Goal: Communication & Community: Answer question/provide support

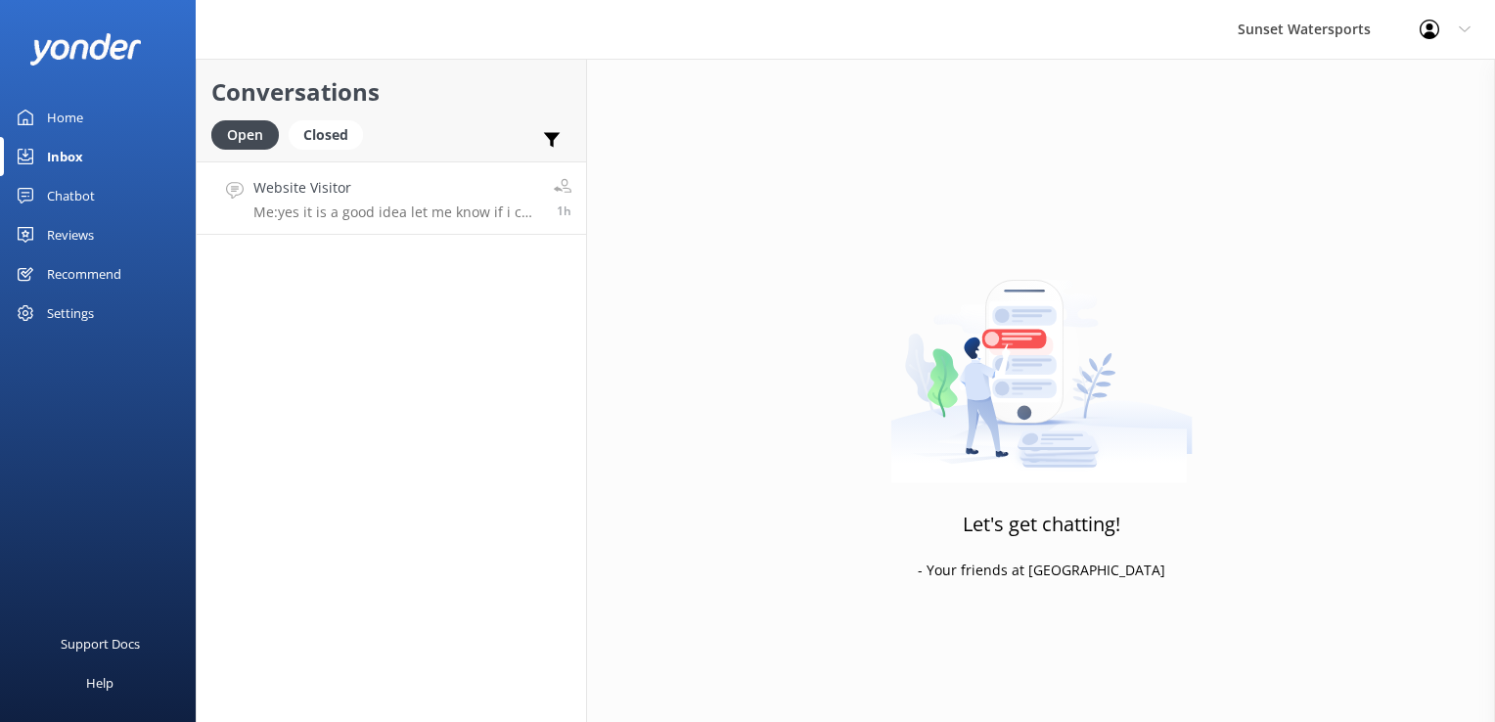
click at [336, 212] on p "Me: yes it is a good idea let me know if i can be of any help deciding which tr…" at bounding box center [396, 213] width 286 height 18
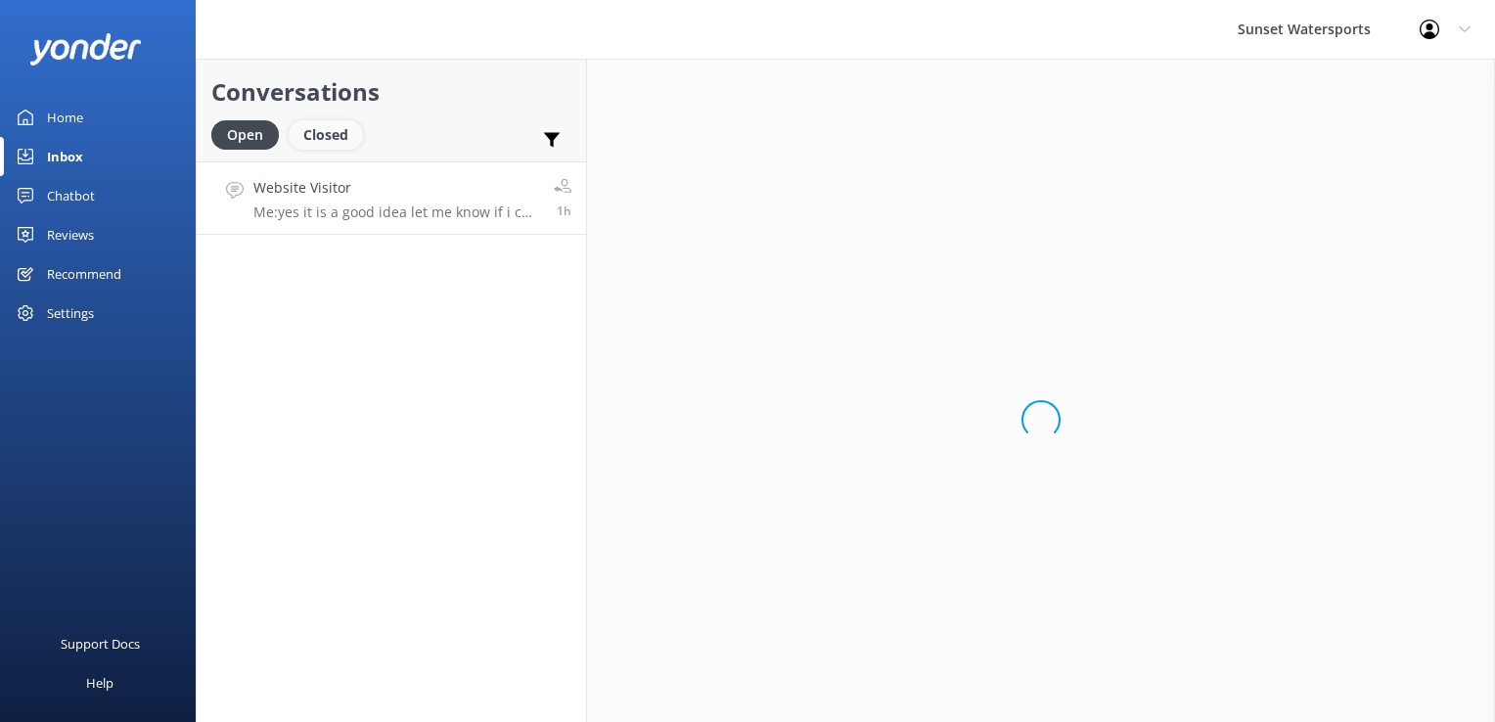
click at [334, 141] on div "Closed" at bounding box center [326, 134] width 74 height 29
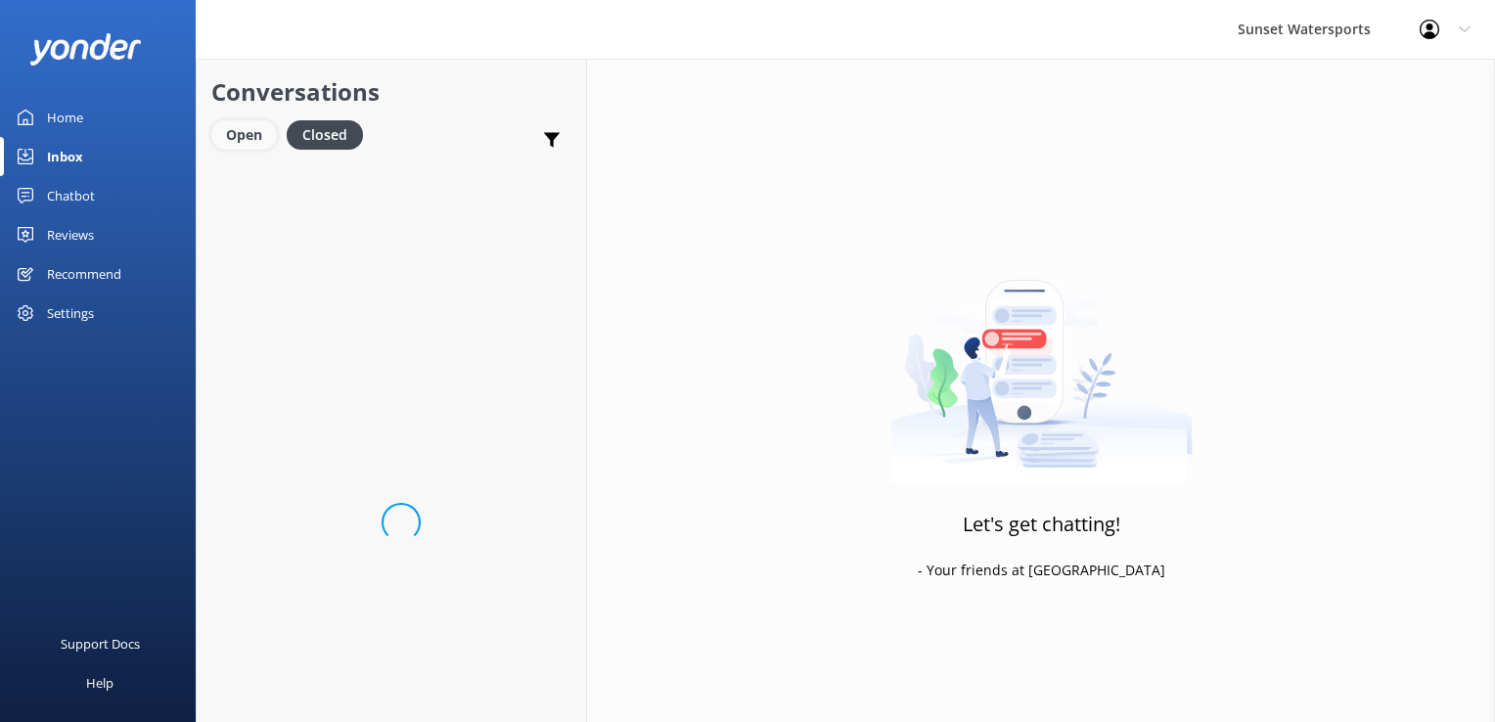
click at [258, 146] on div "Open" at bounding box center [244, 134] width 66 height 29
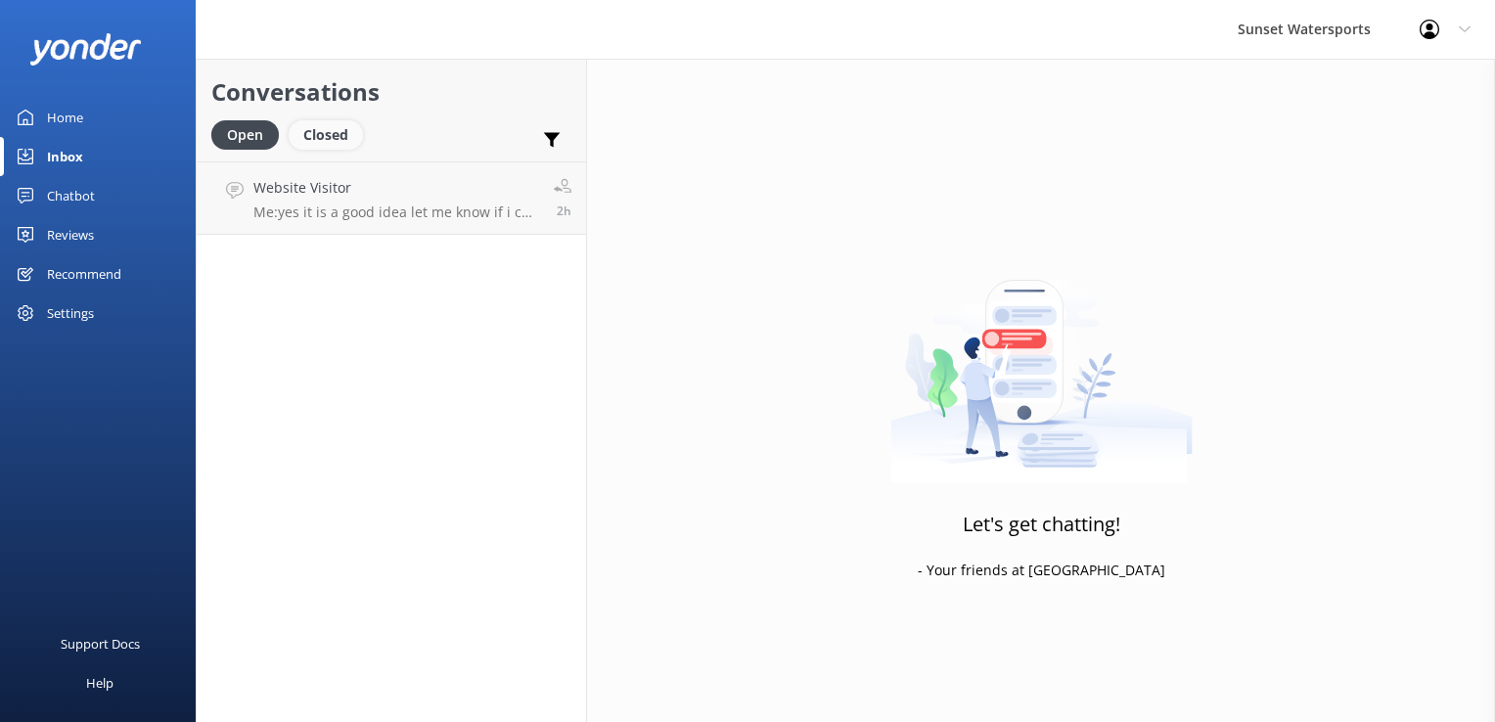
click at [324, 135] on div "Closed" at bounding box center [326, 134] width 74 height 29
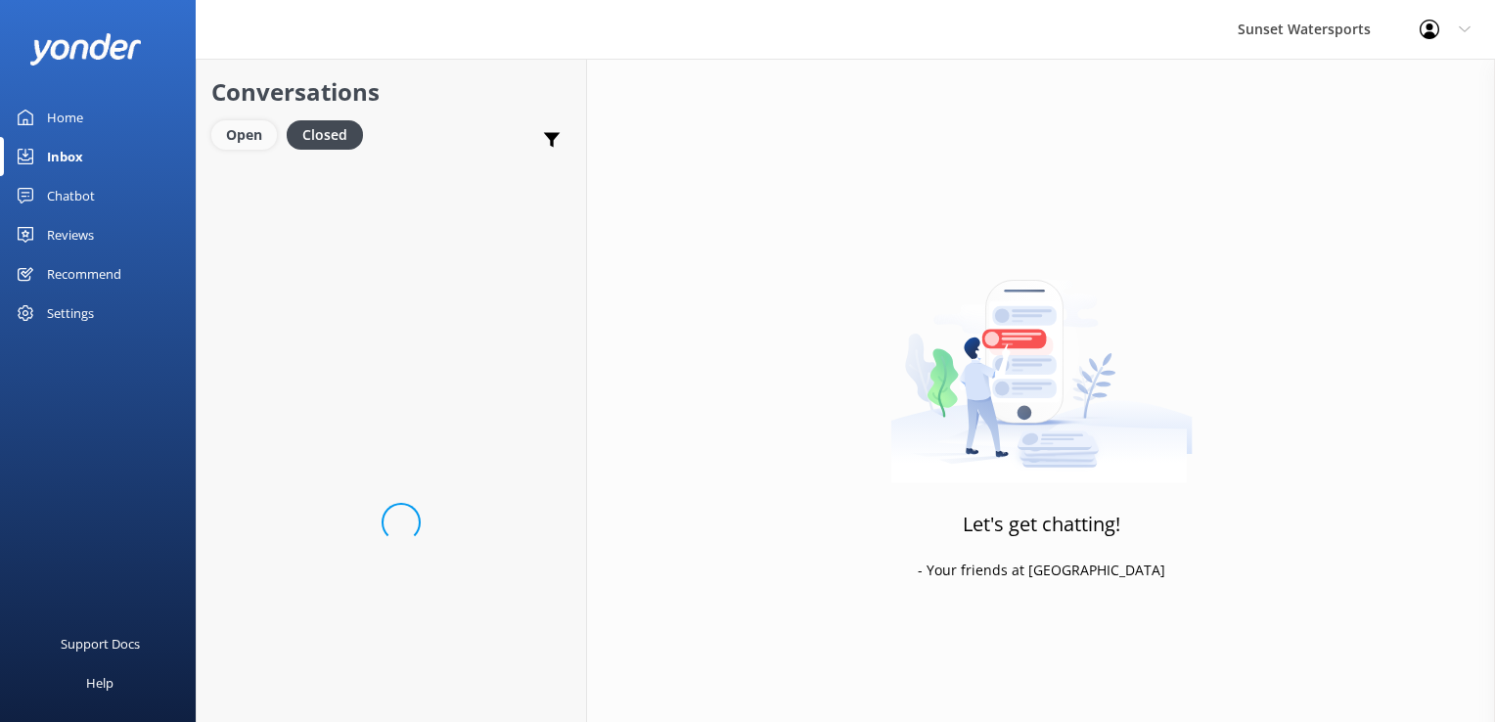
click at [214, 140] on div "Open" at bounding box center [244, 134] width 66 height 29
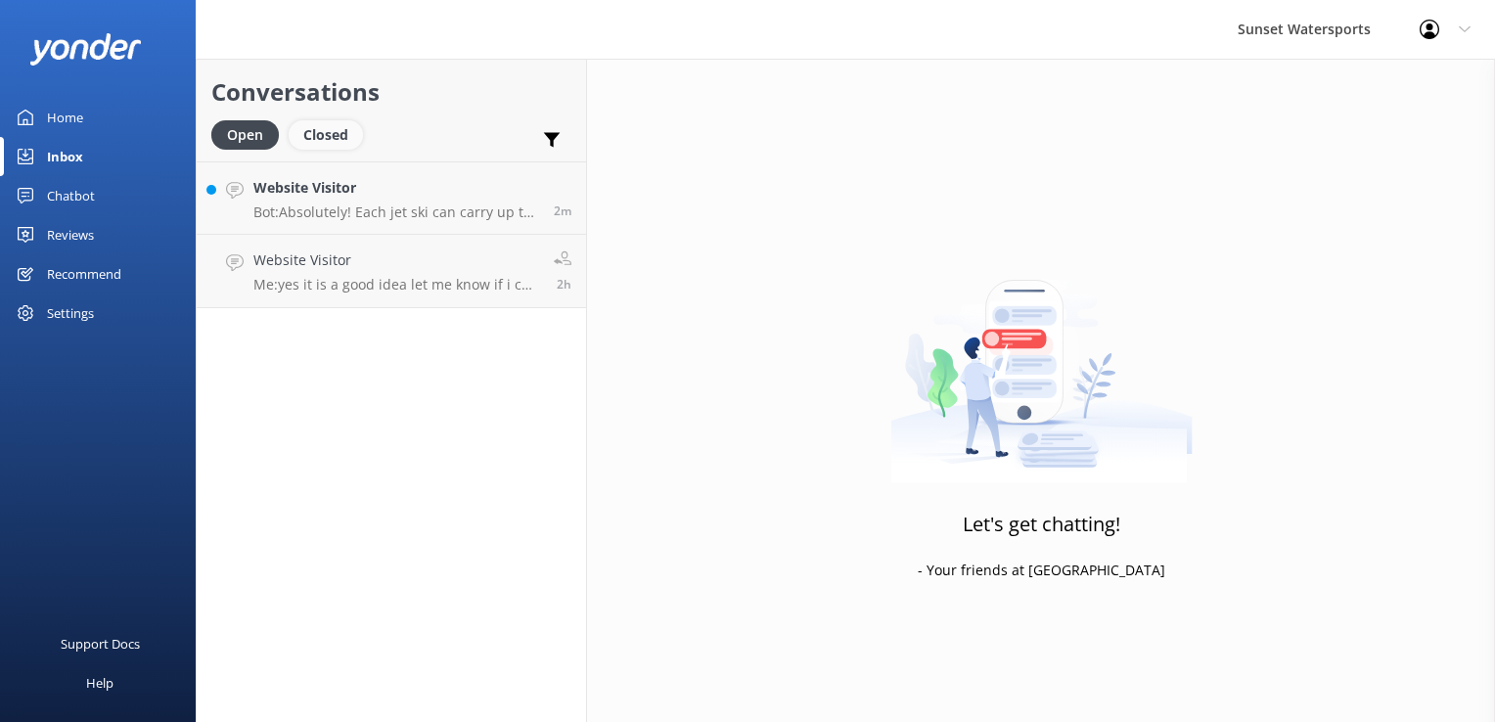
click at [340, 145] on div "Closed" at bounding box center [326, 134] width 74 height 29
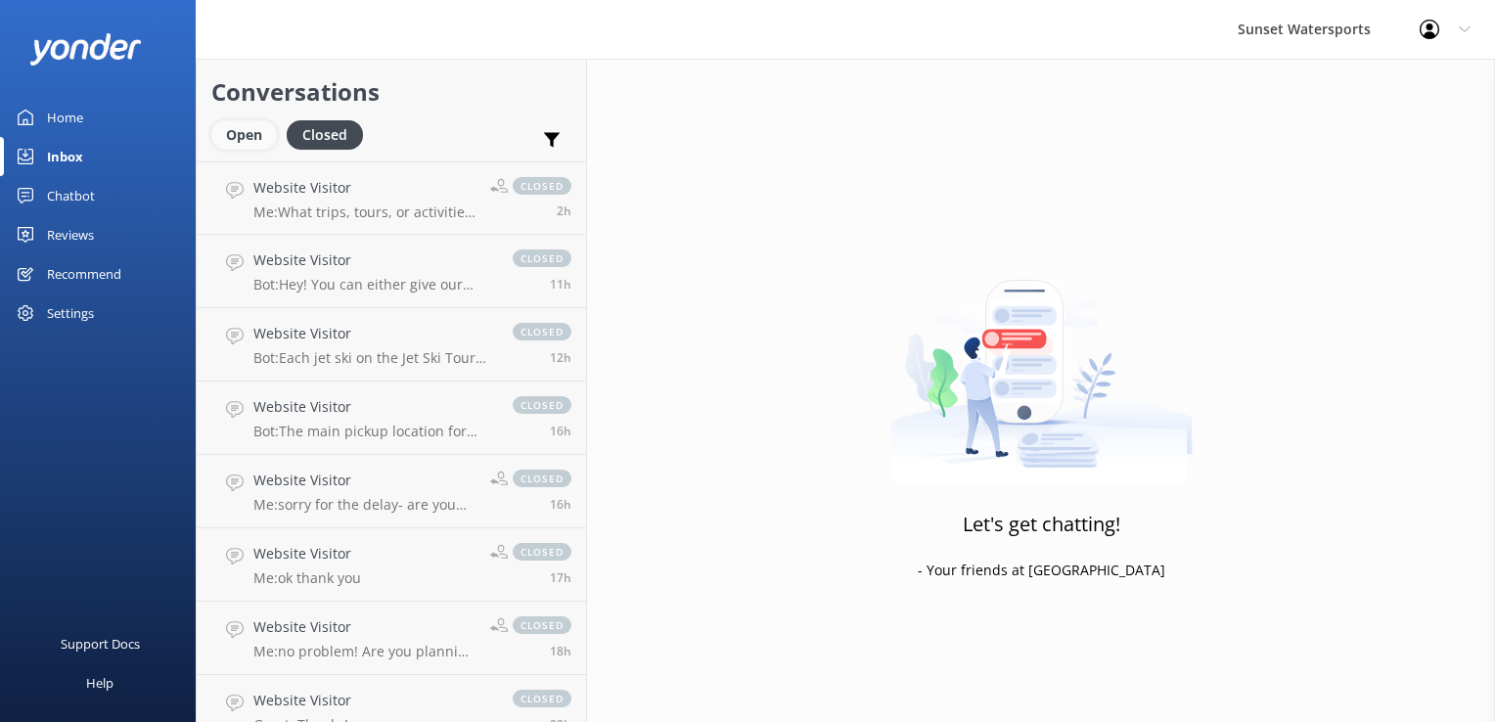
click at [255, 138] on div "Open" at bounding box center [244, 134] width 66 height 29
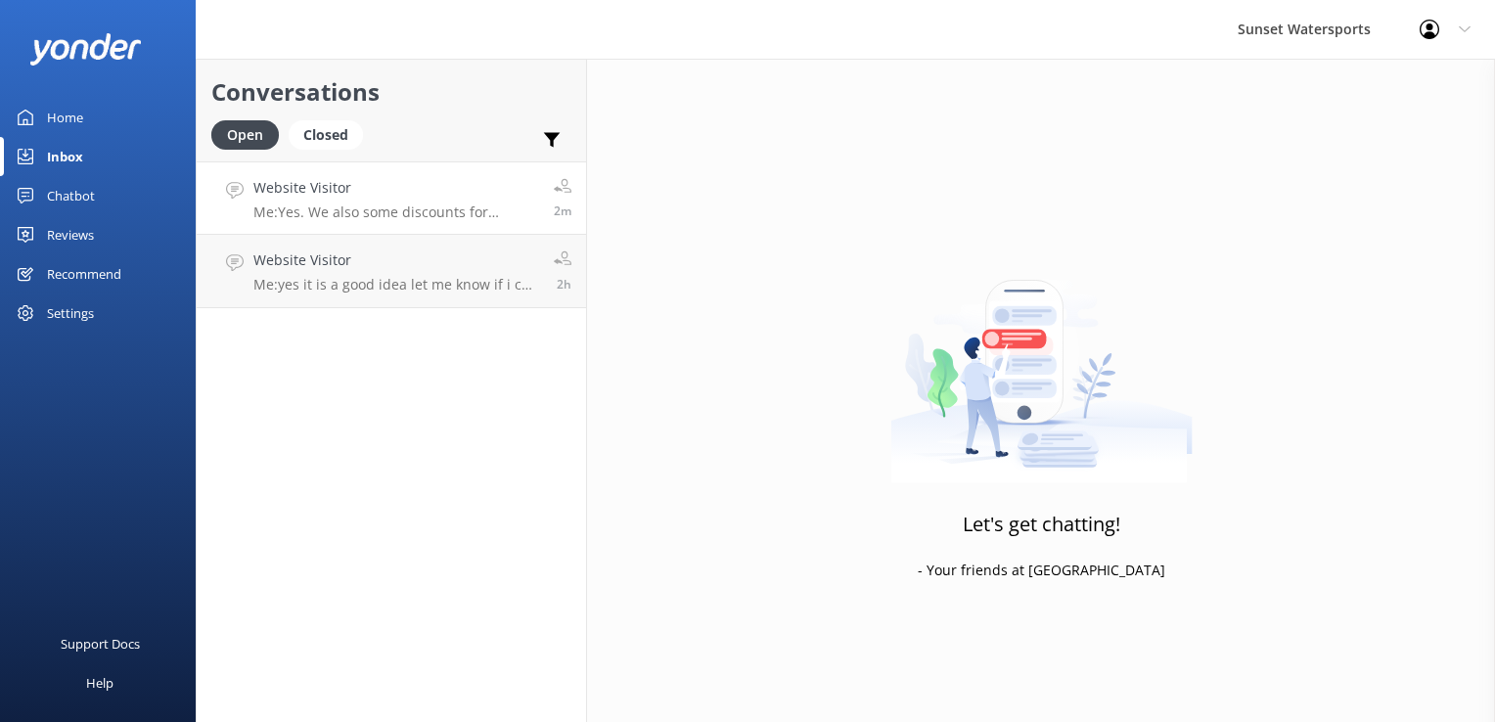
click at [368, 206] on p "Me: Yes. We also some discounts for September. When will you be in [GEOGRAPHIC_…" at bounding box center [396, 213] width 286 height 18
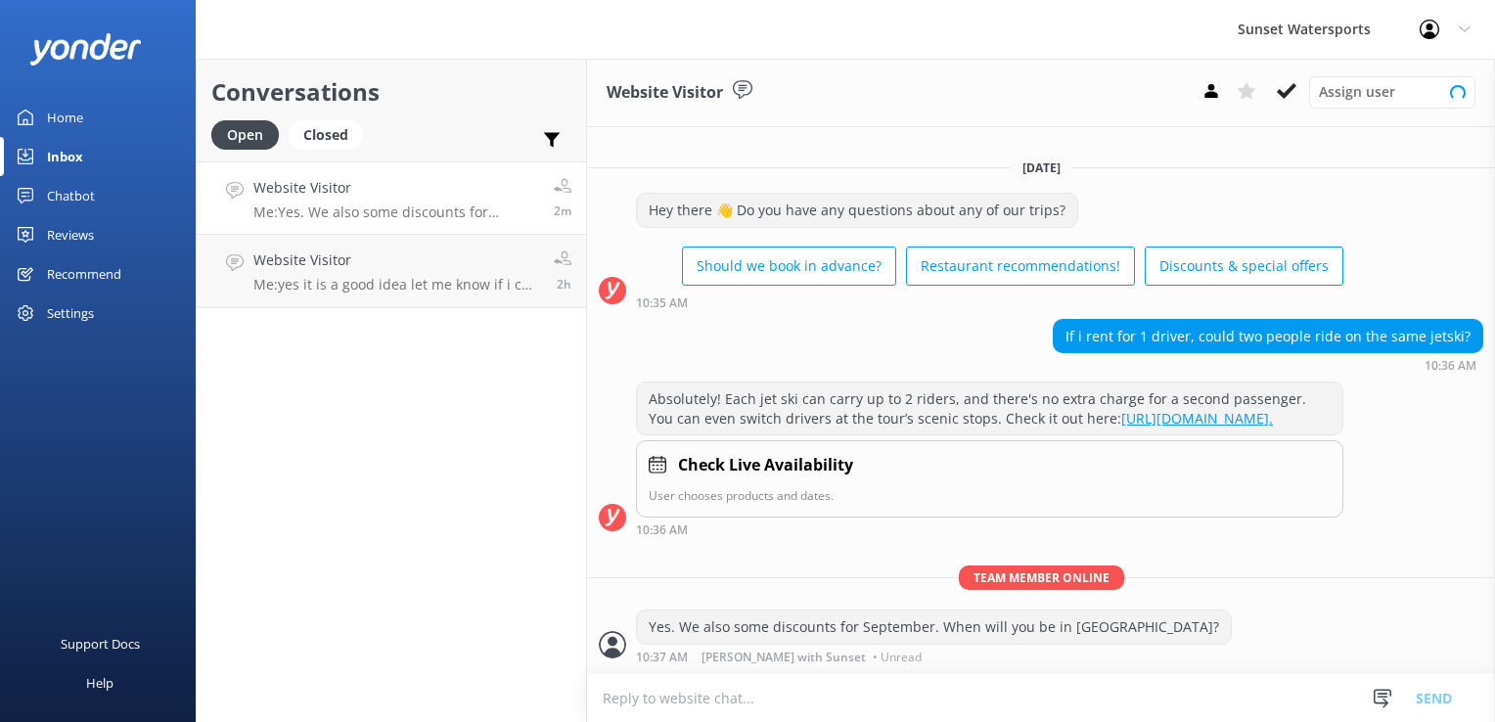
scroll to position [1, 0]
click at [438, 34] on div "Sunset Watersports Profile Settings Logout" at bounding box center [747, 29] width 1495 height 59
click at [407, 192] on h4 "Website Visitor" at bounding box center [396, 188] width 286 height 22
click at [423, 197] on h4 "Website Visitor" at bounding box center [396, 188] width 286 height 22
click at [332, 123] on div "Closed" at bounding box center [326, 134] width 74 height 29
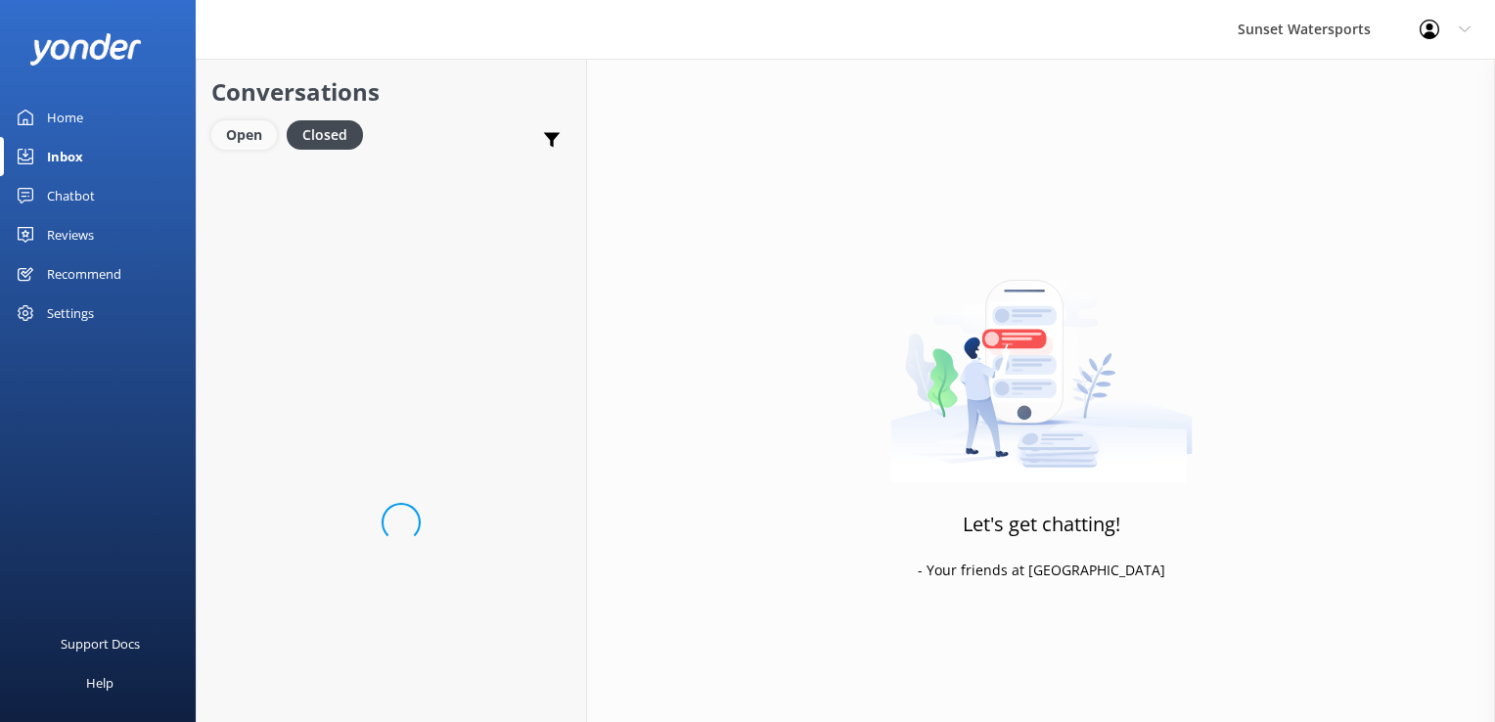
click at [250, 131] on div "Open" at bounding box center [244, 134] width 66 height 29
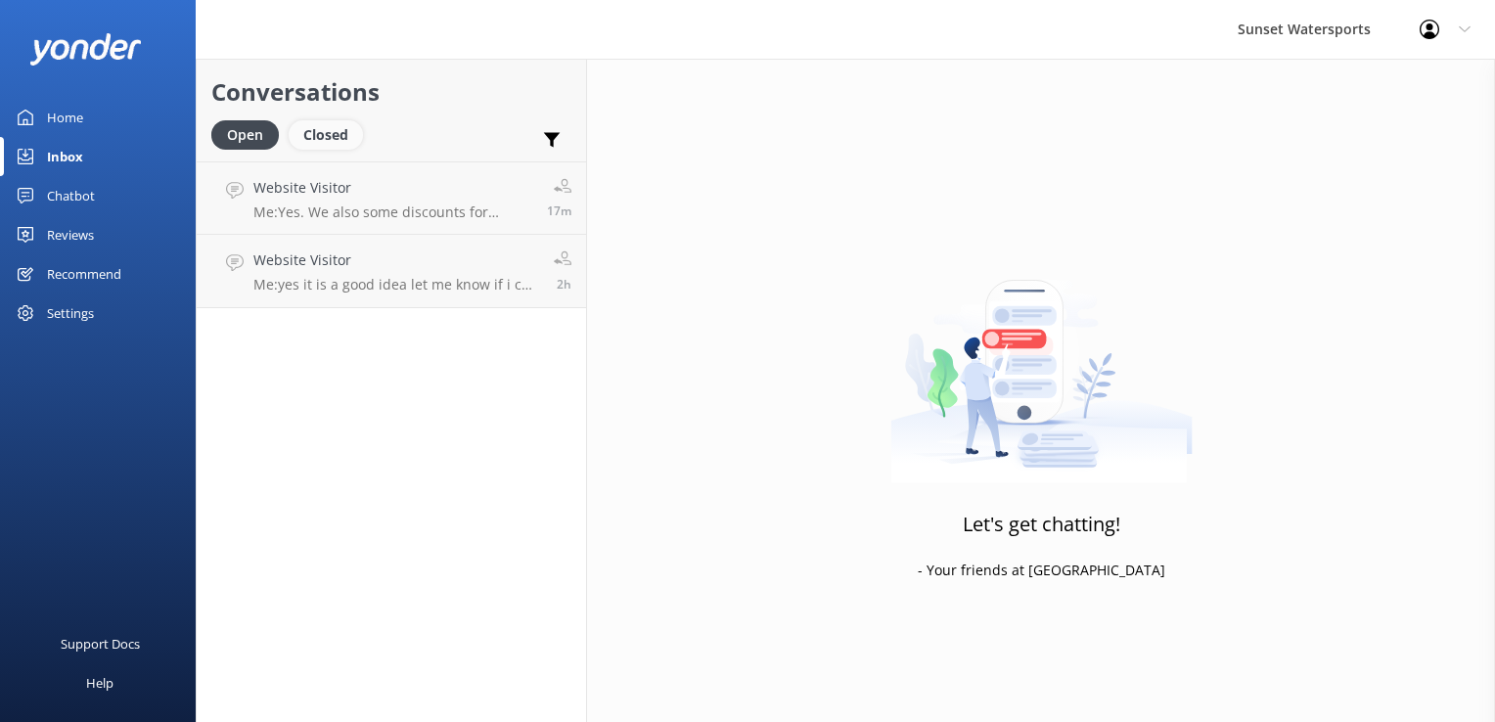
click at [346, 133] on div "Closed" at bounding box center [326, 134] width 74 height 29
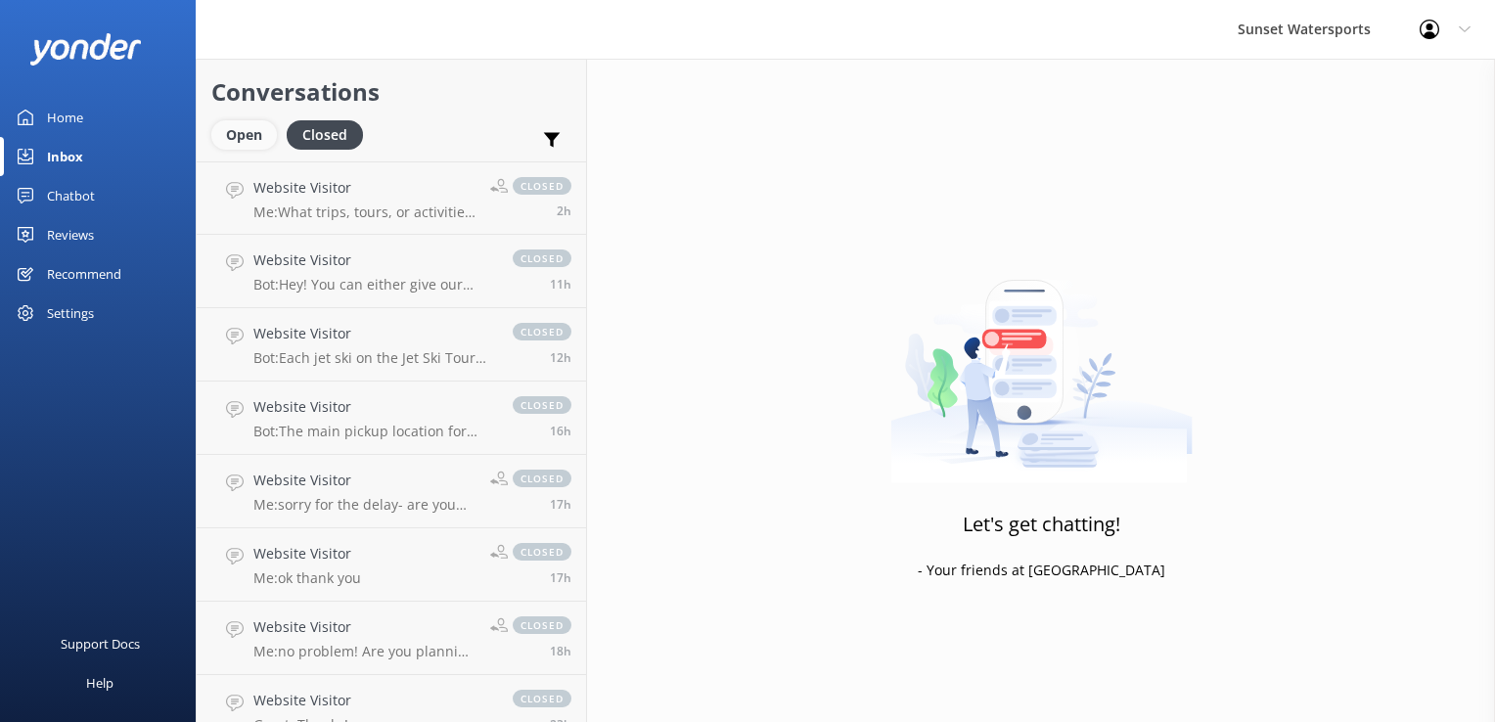
click at [223, 140] on div "Open" at bounding box center [244, 134] width 66 height 29
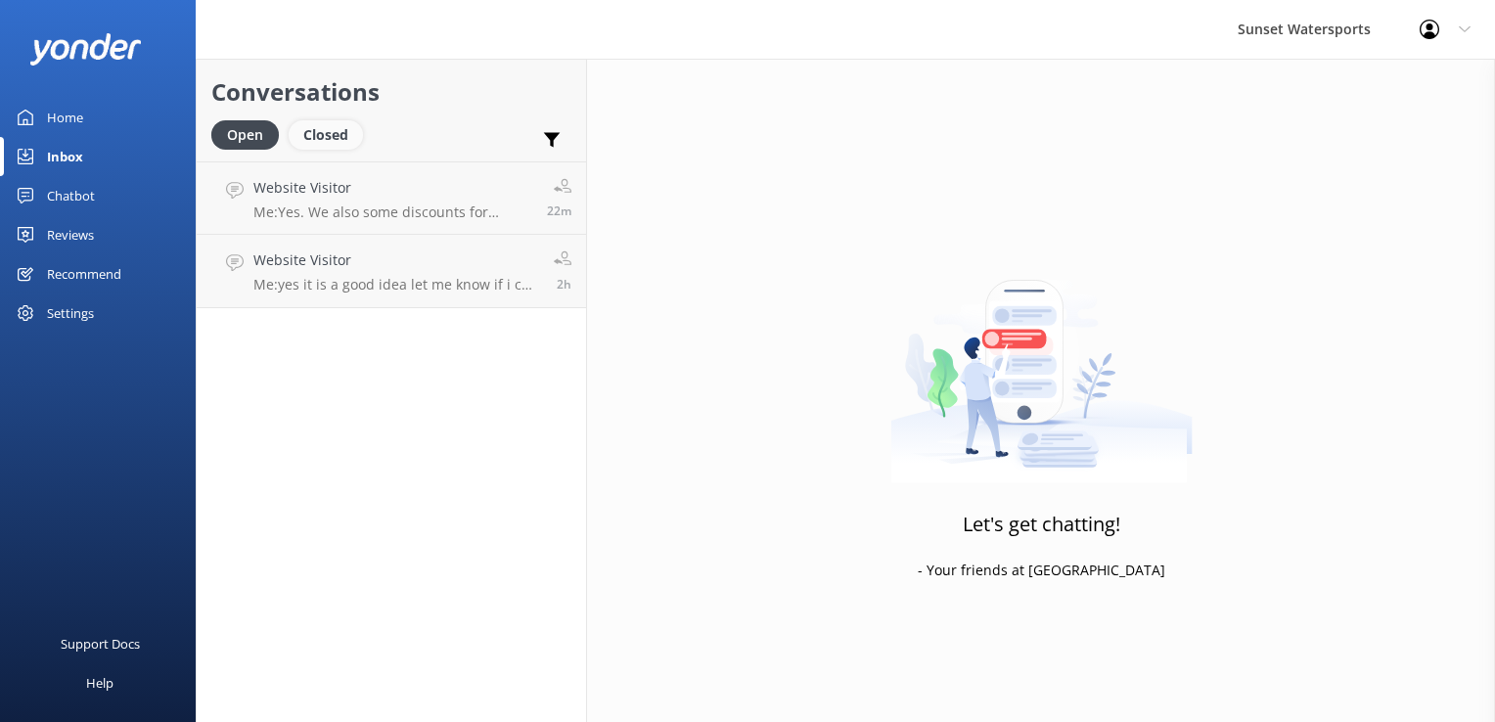
click at [335, 142] on div "Closed" at bounding box center [326, 134] width 74 height 29
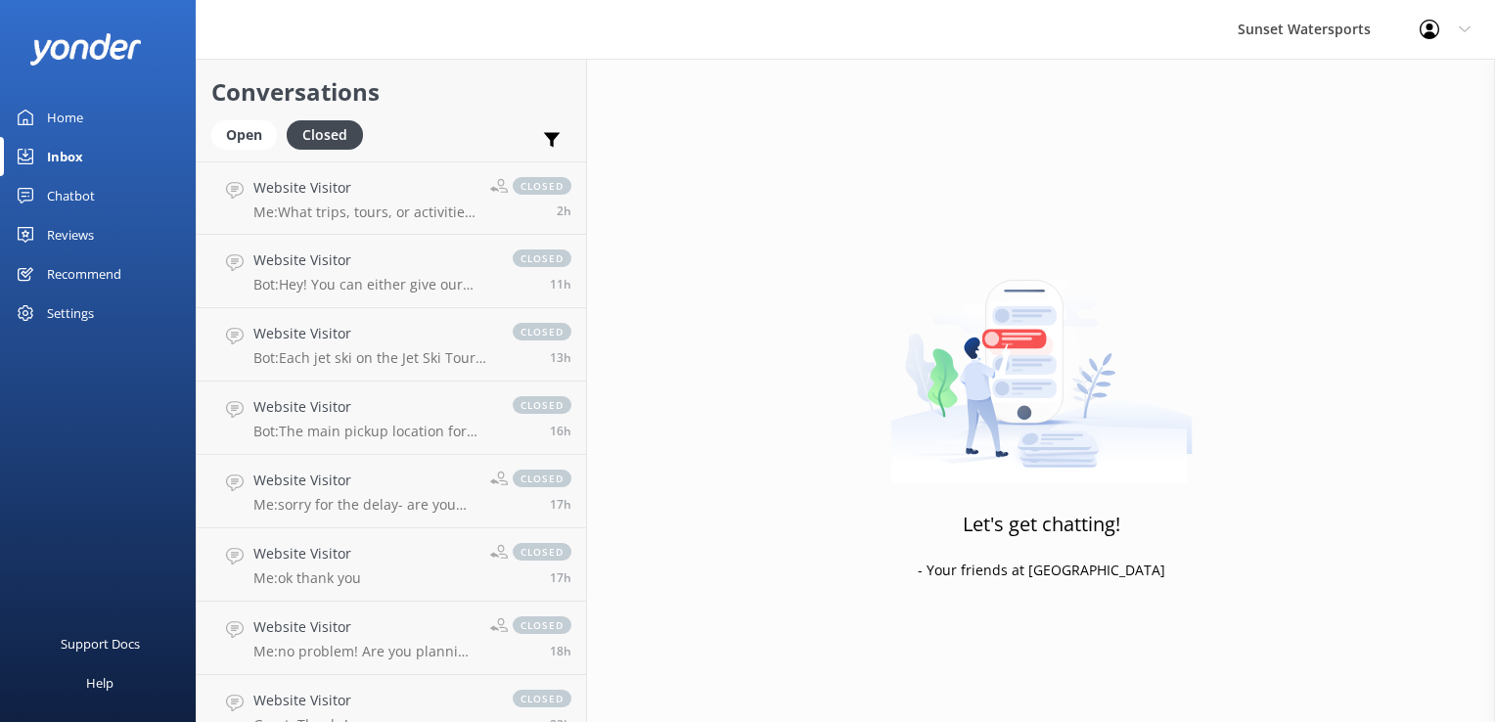
click at [207, 155] on div "Conversations Open Closed Important Assigned to me Unassigned" at bounding box center [391, 110] width 389 height 103
click at [219, 143] on div "Open" at bounding box center [244, 134] width 66 height 29
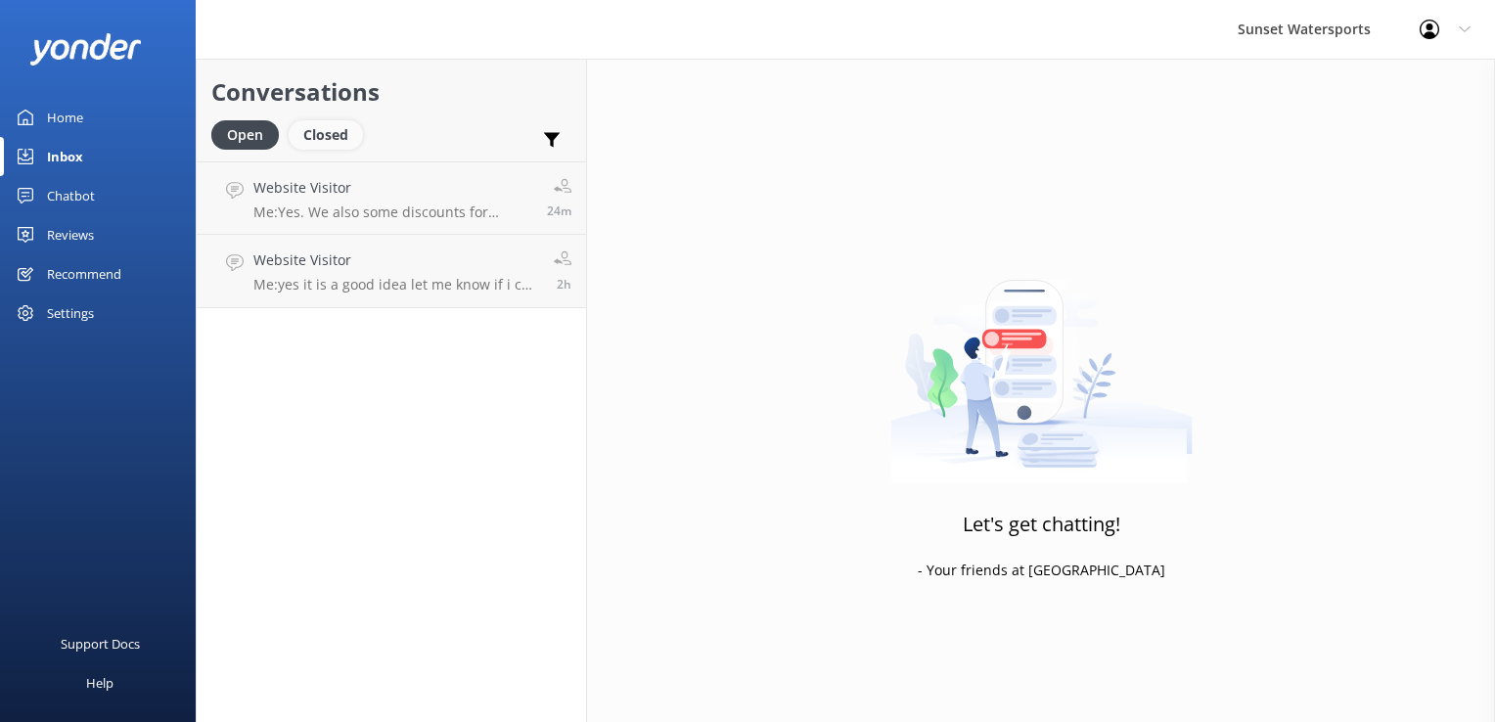
click at [315, 121] on div "Closed" at bounding box center [326, 134] width 74 height 29
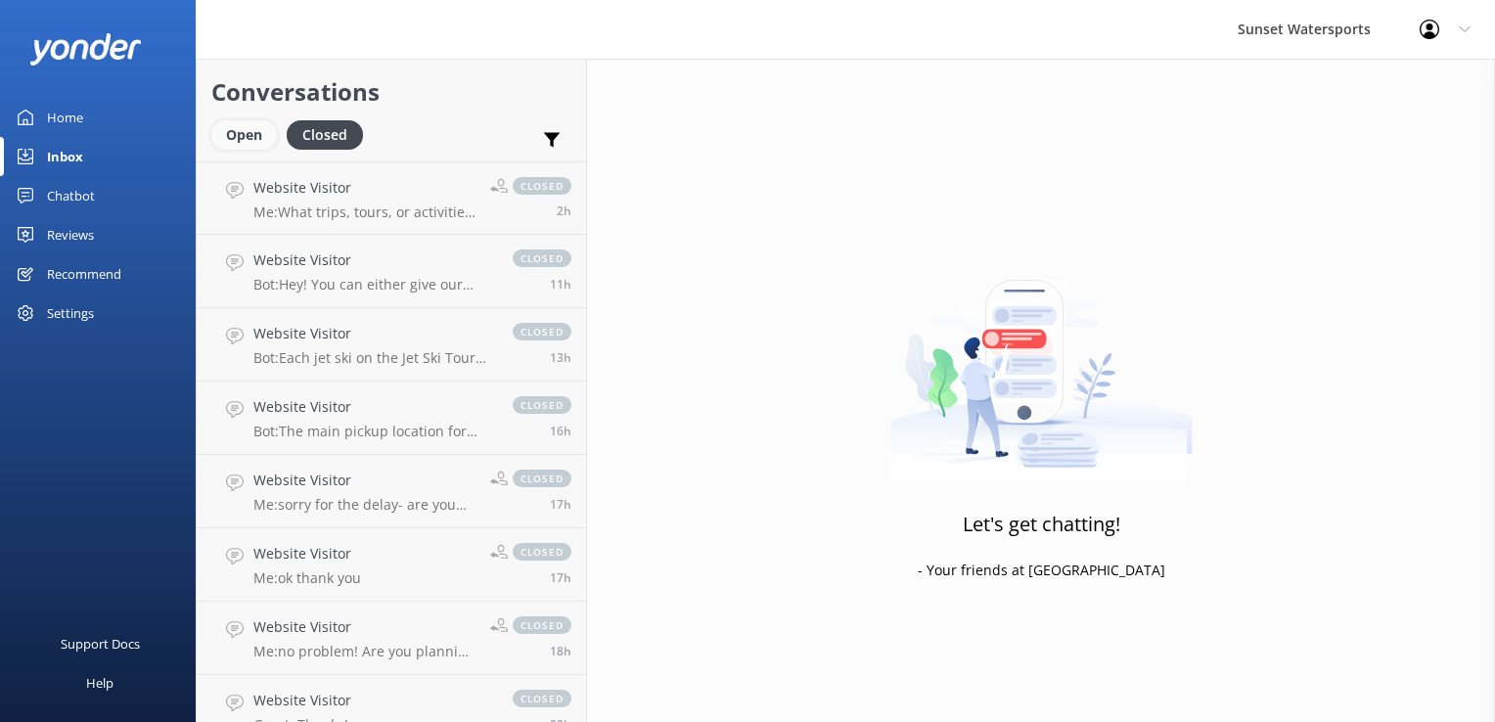
click at [273, 127] on div "Open" at bounding box center [244, 134] width 66 height 29
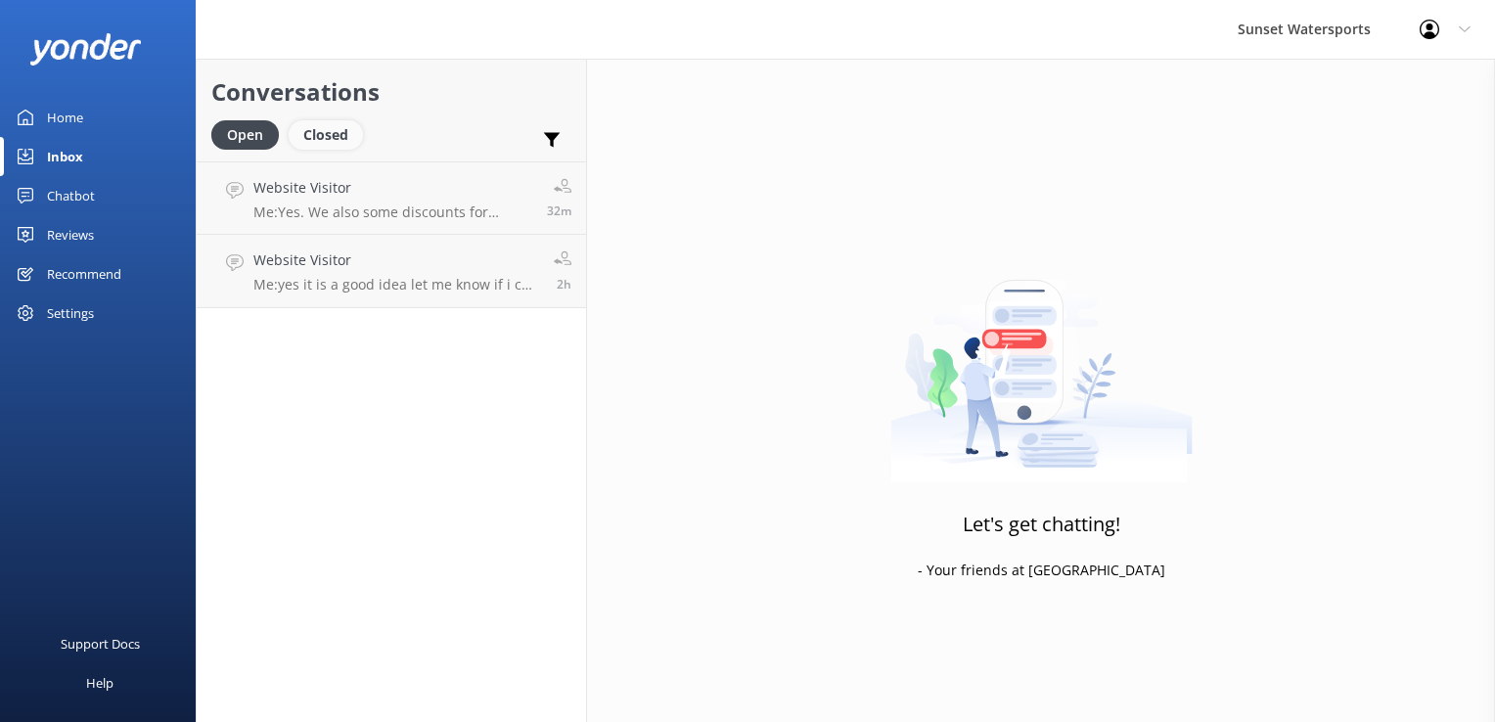
click at [348, 133] on div "Closed" at bounding box center [326, 134] width 74 height 29
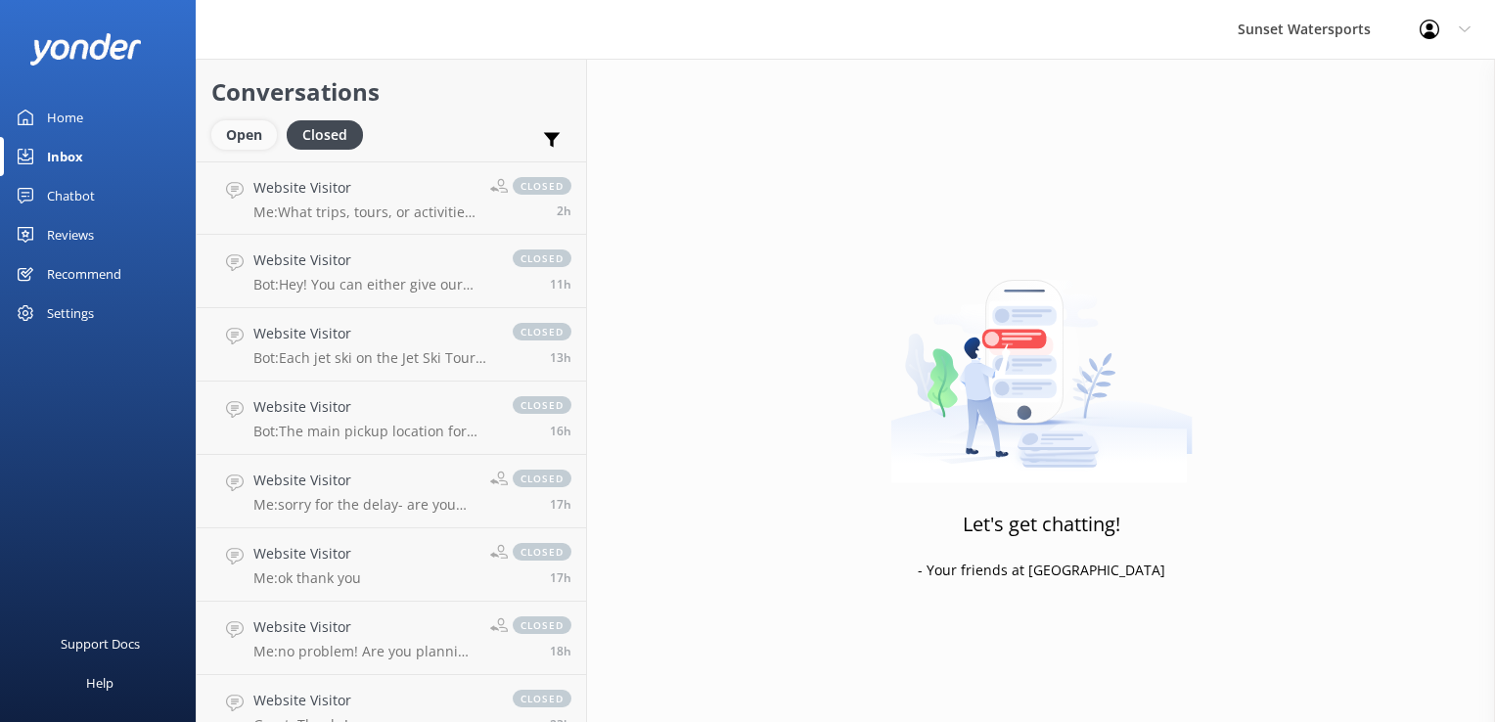
click at [239, 136] on div "Open" at bounding box center [244, 134] width 66 height 29
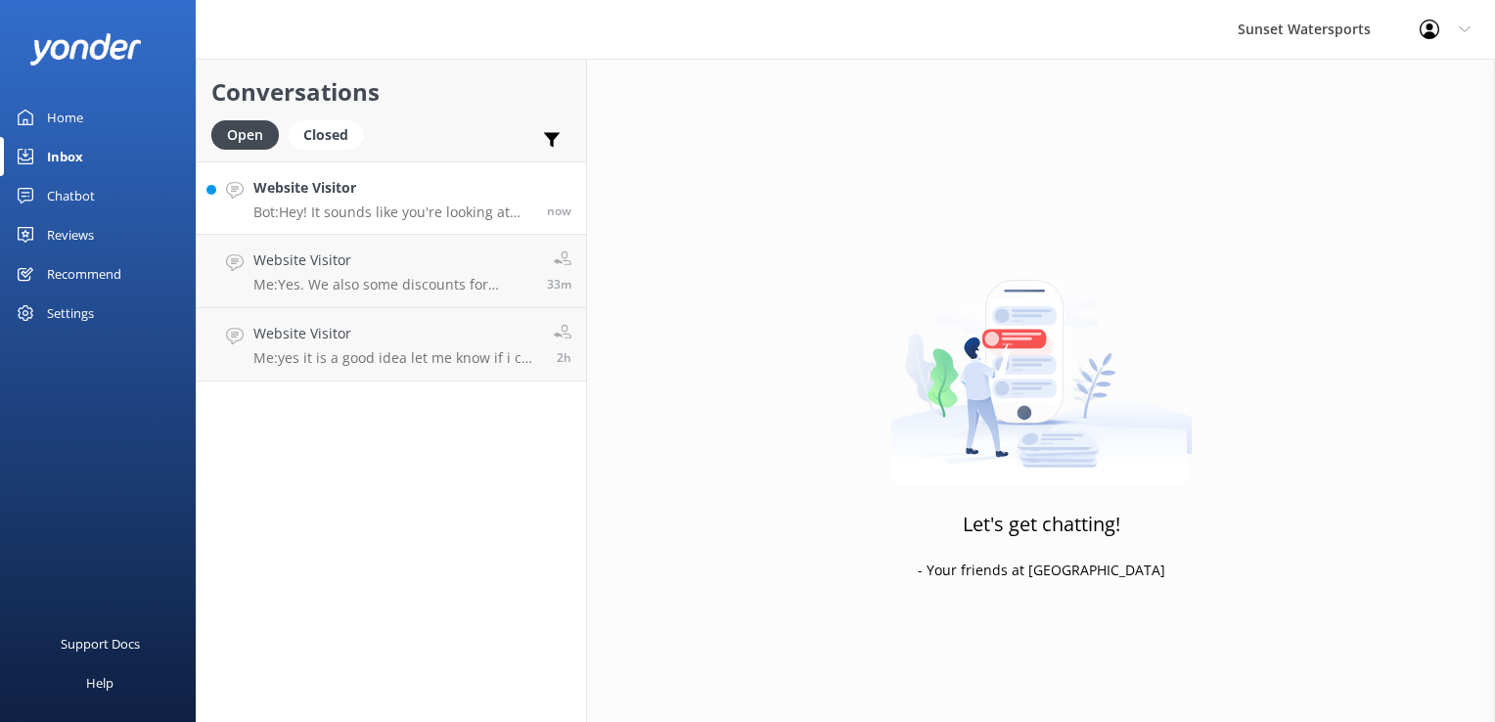
click at [394, 205] on p "Bot: Hey! It sounds like you're looking at the Sunset Sip & Sail. Prices can va…" at bounding box center [392, 213] width 279 height 18
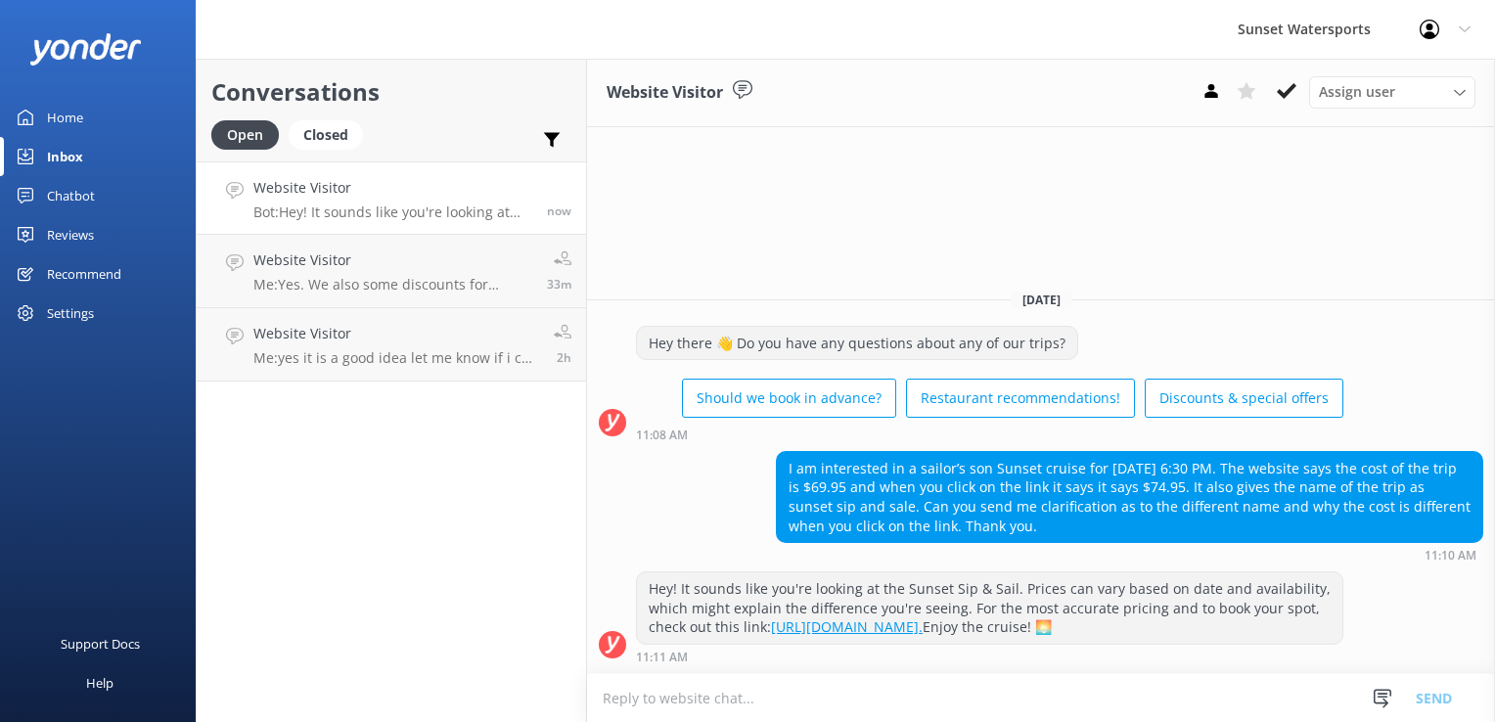
click at [787, 687] on textarea at bounding box center [1041, 698] width 908 height 48
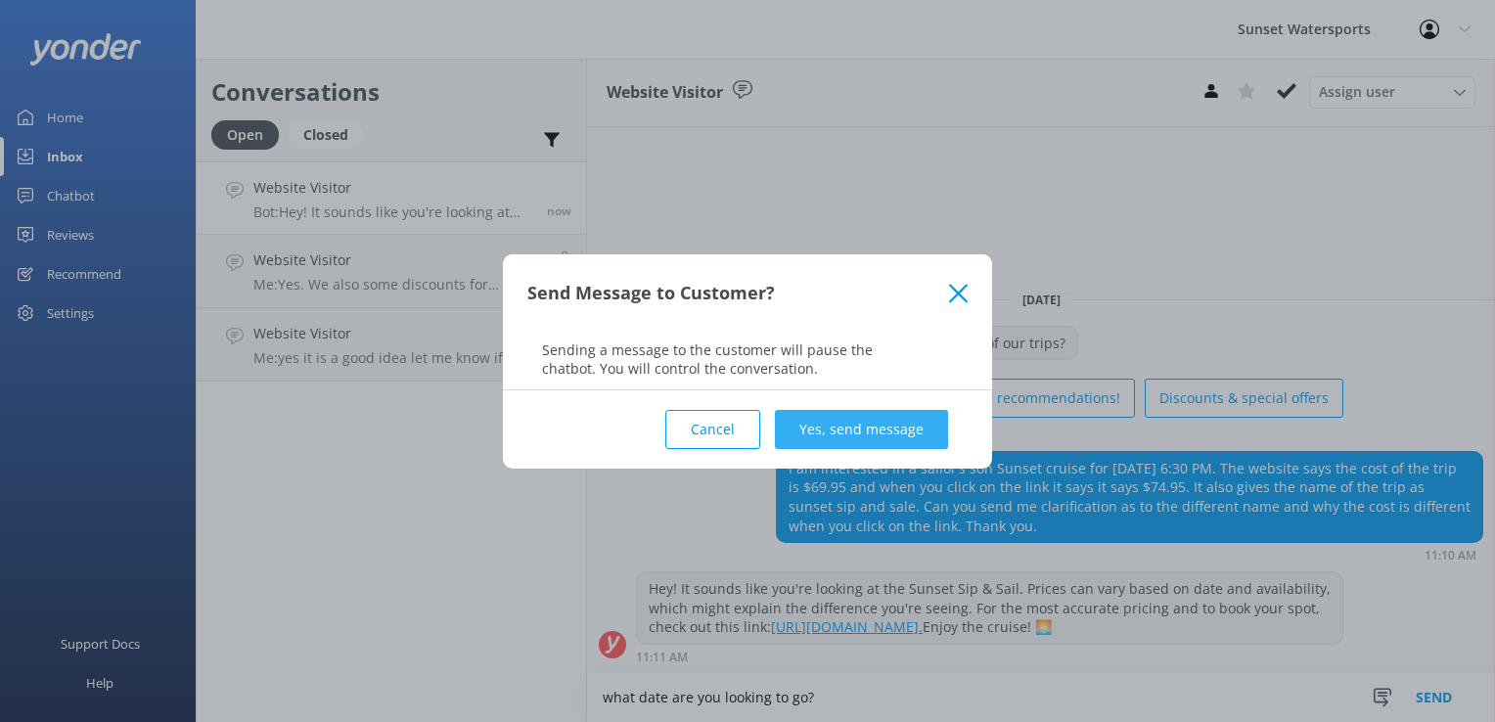
type textarea "what date are you looking to go?"
click at [907, 443] on button "Yes, send message" at bounding box center [861, 429] width 173 height 39
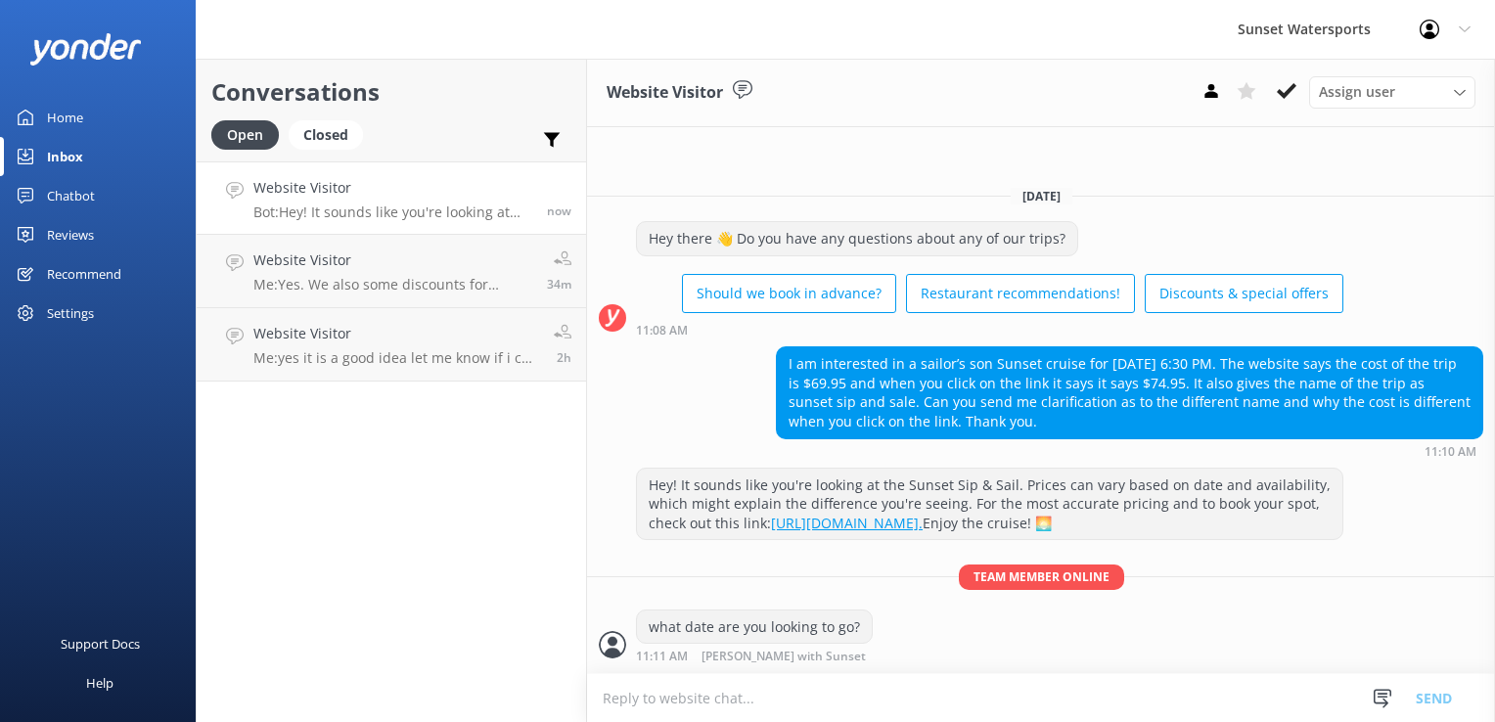
scroll to position [36, 0]
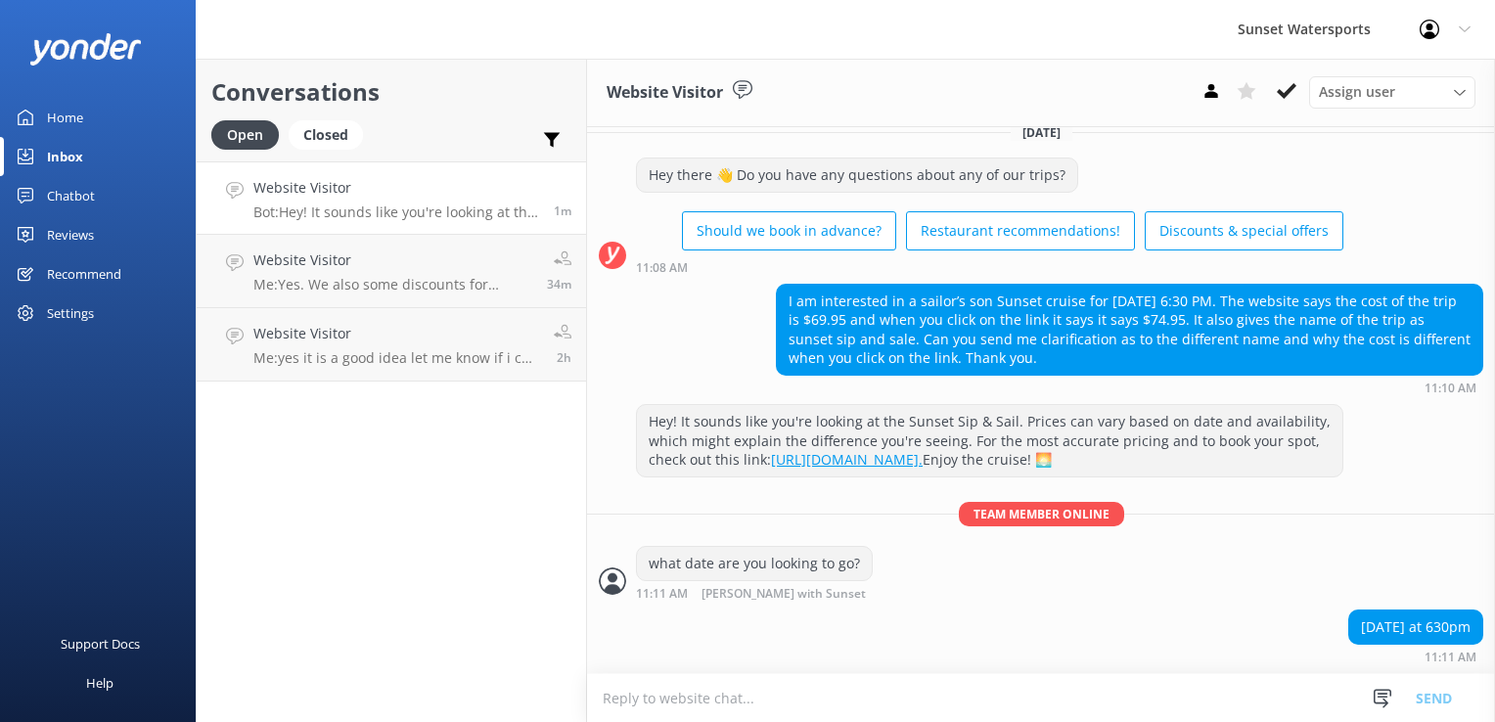
click at [725, 708] on textarea at bounding box center [1041, 698] width 908 height 48
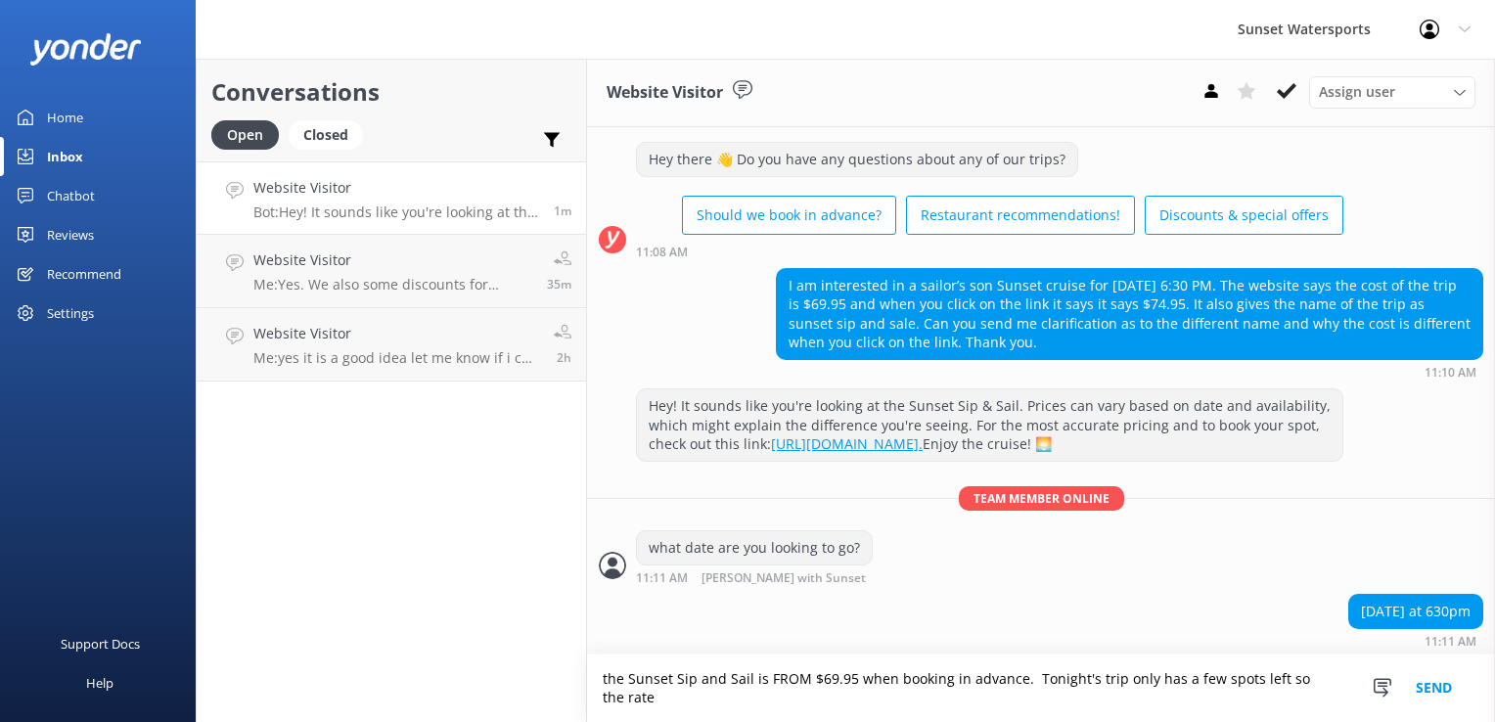
scroll to position [56, 0]
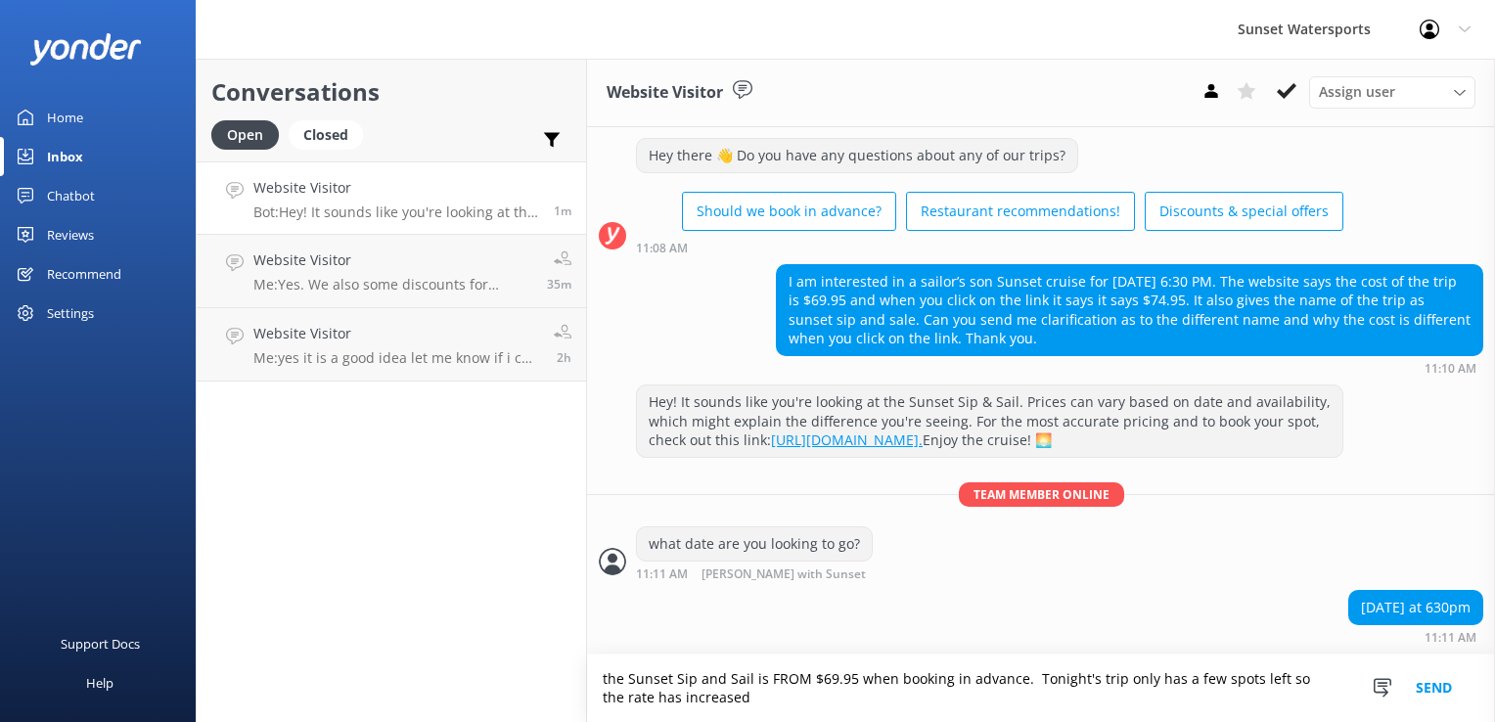
type textarea "the Sunset Sip and Sail is FROM $69.95 when booking in advance. Tonight's trip …"
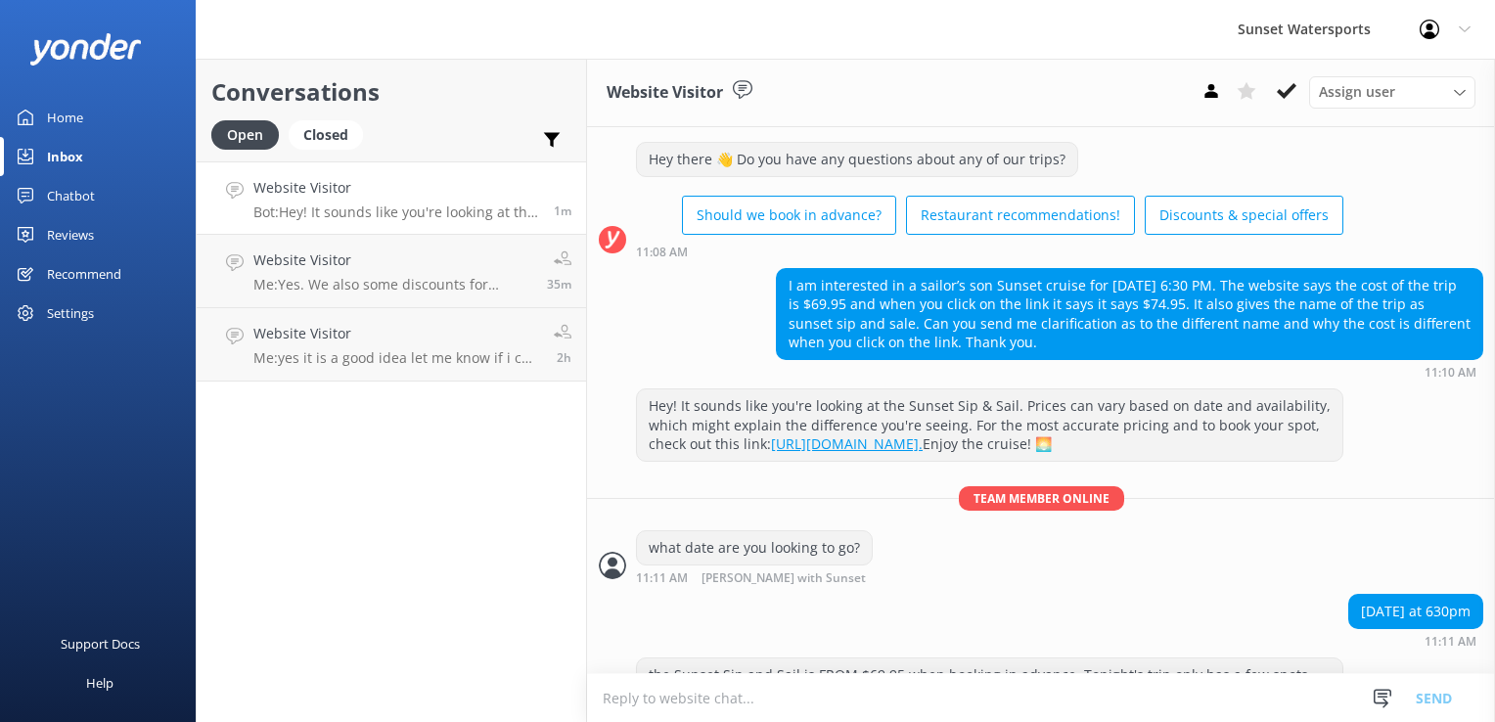
scroll to position [119, 0]
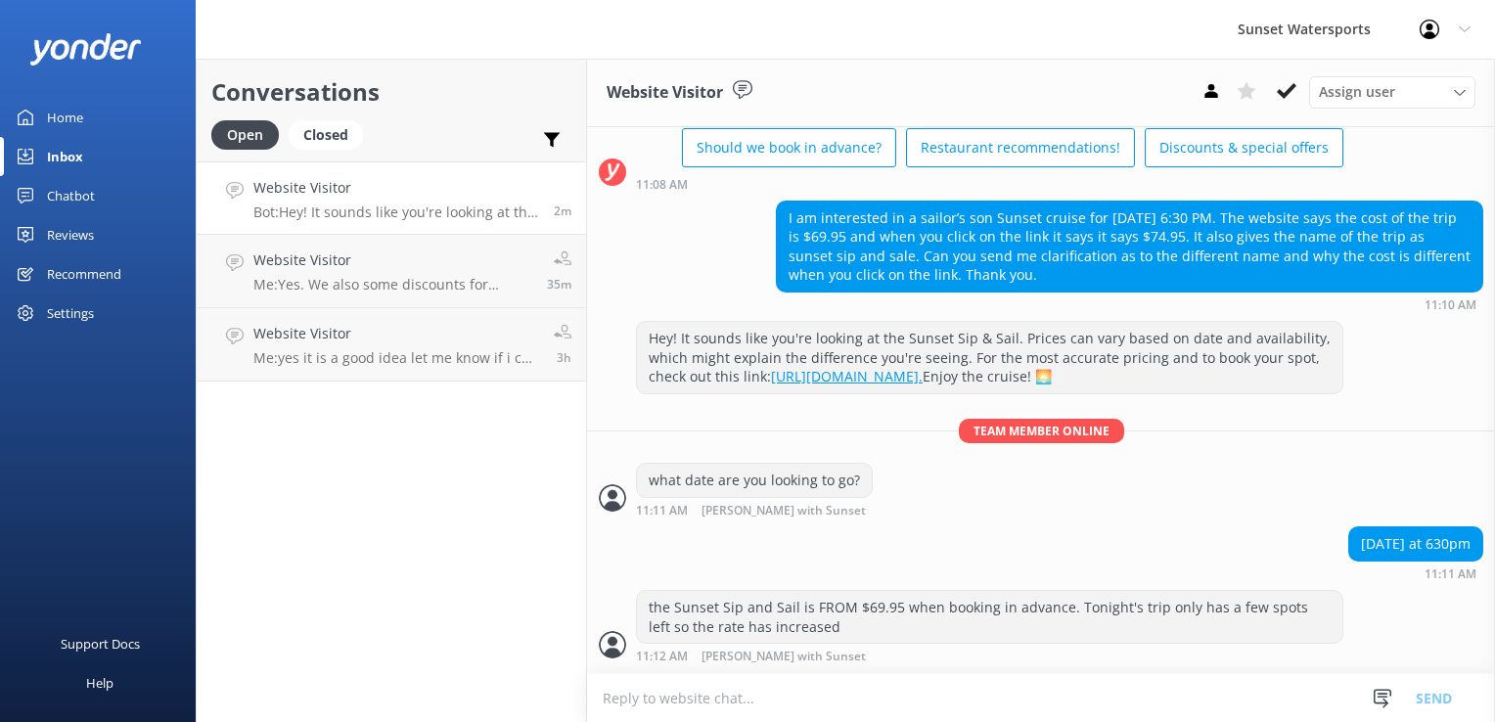
click at [634, 710] on textarea at bounding box center [1041, 698] width 908 height 48
type textarea "and will be 79.95 for [DATE], [DATE] due to the holidays"
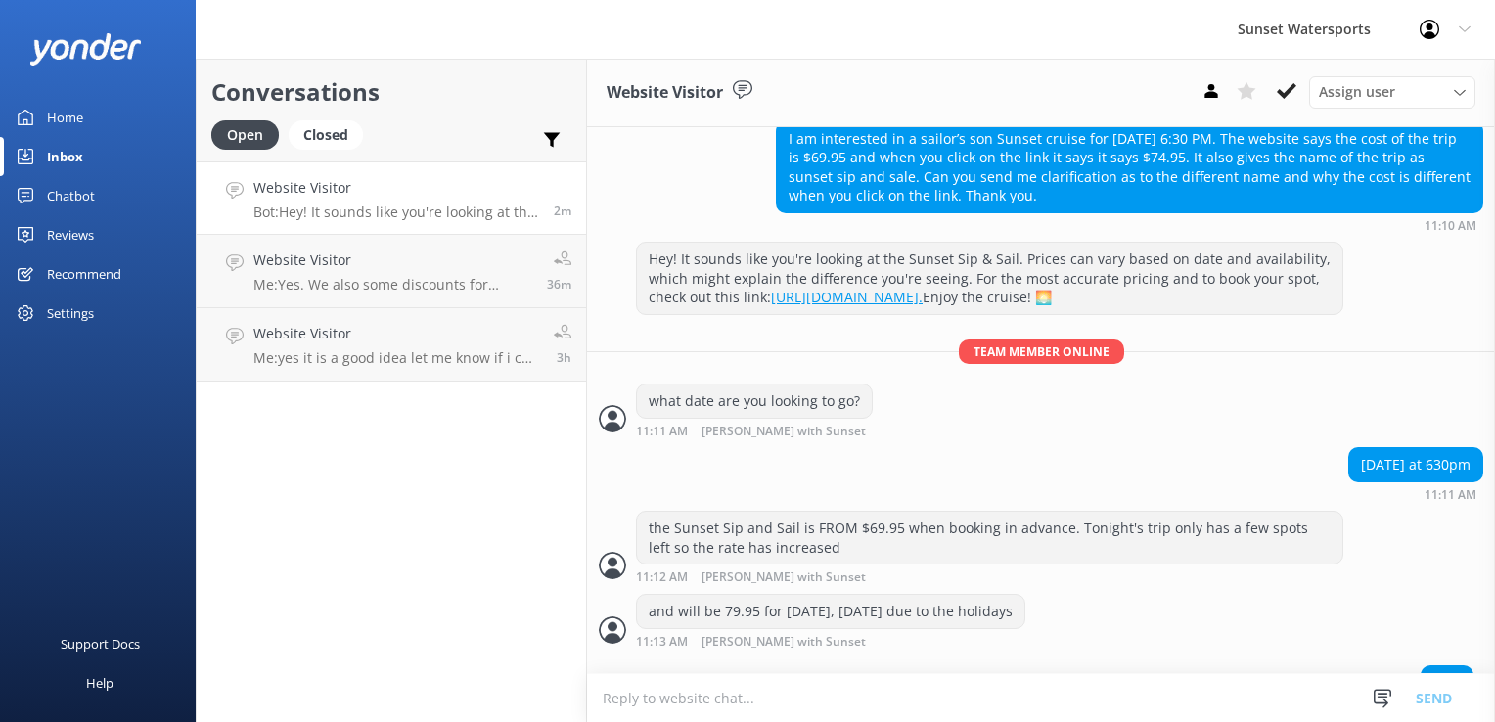
scroll to position [229, 0]
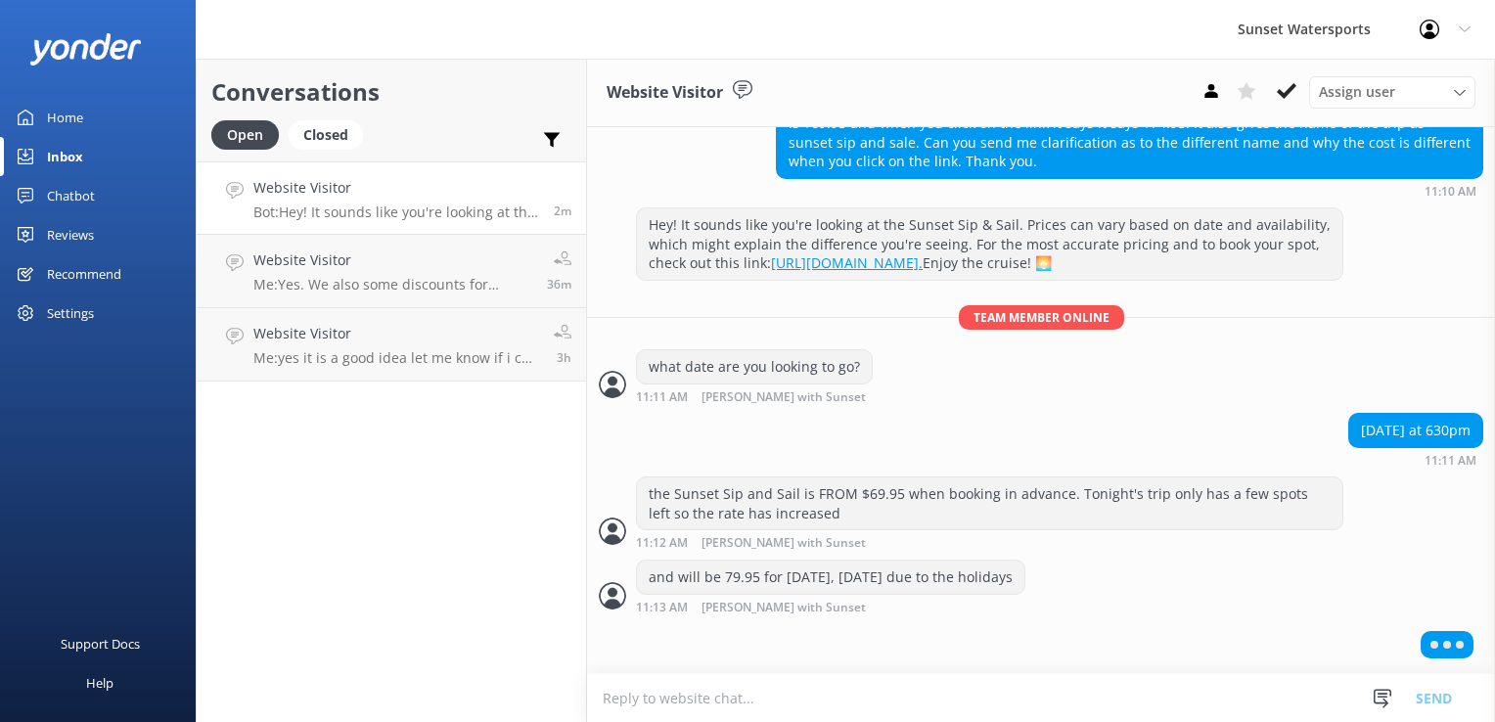
click at [886, 692] on textarea at bounding box center [1041, 698] width 908 height 48
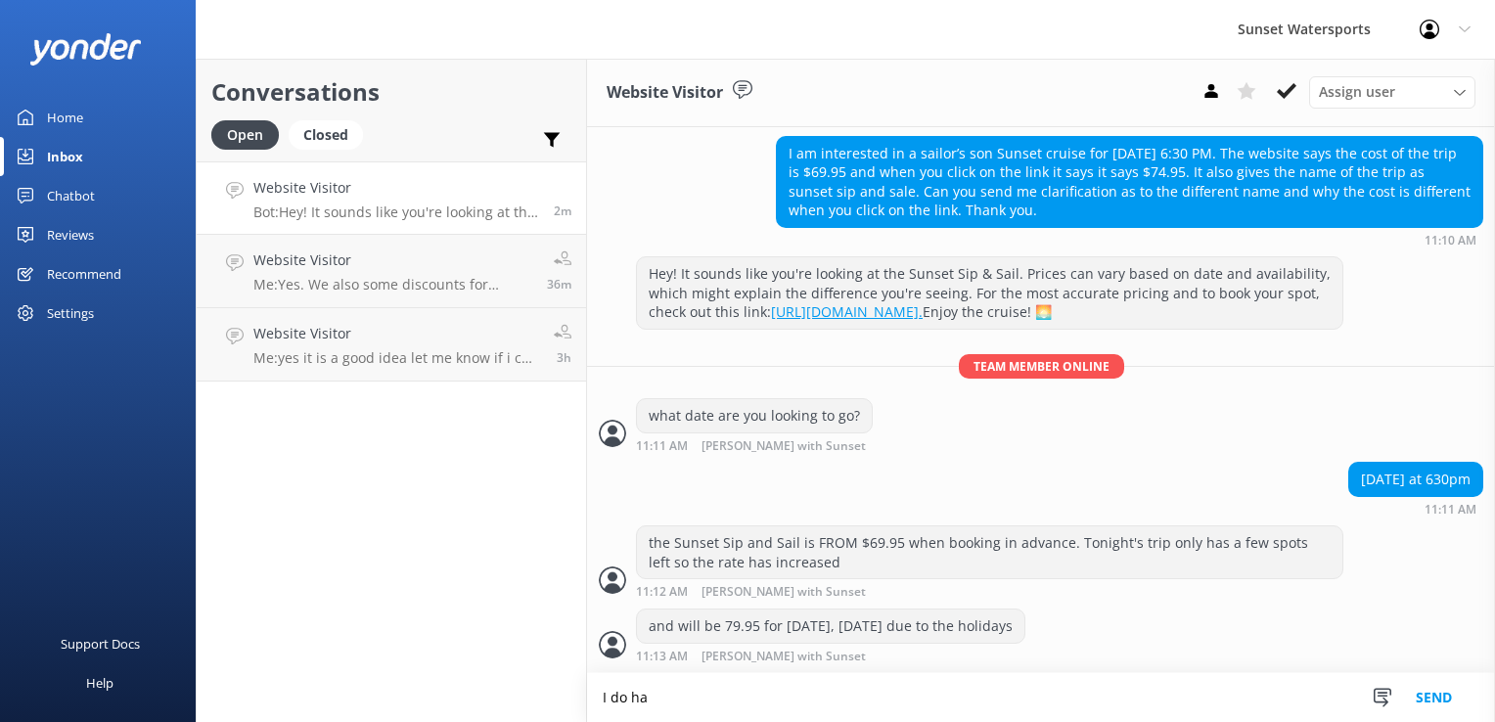
scroll to position [246, 0]
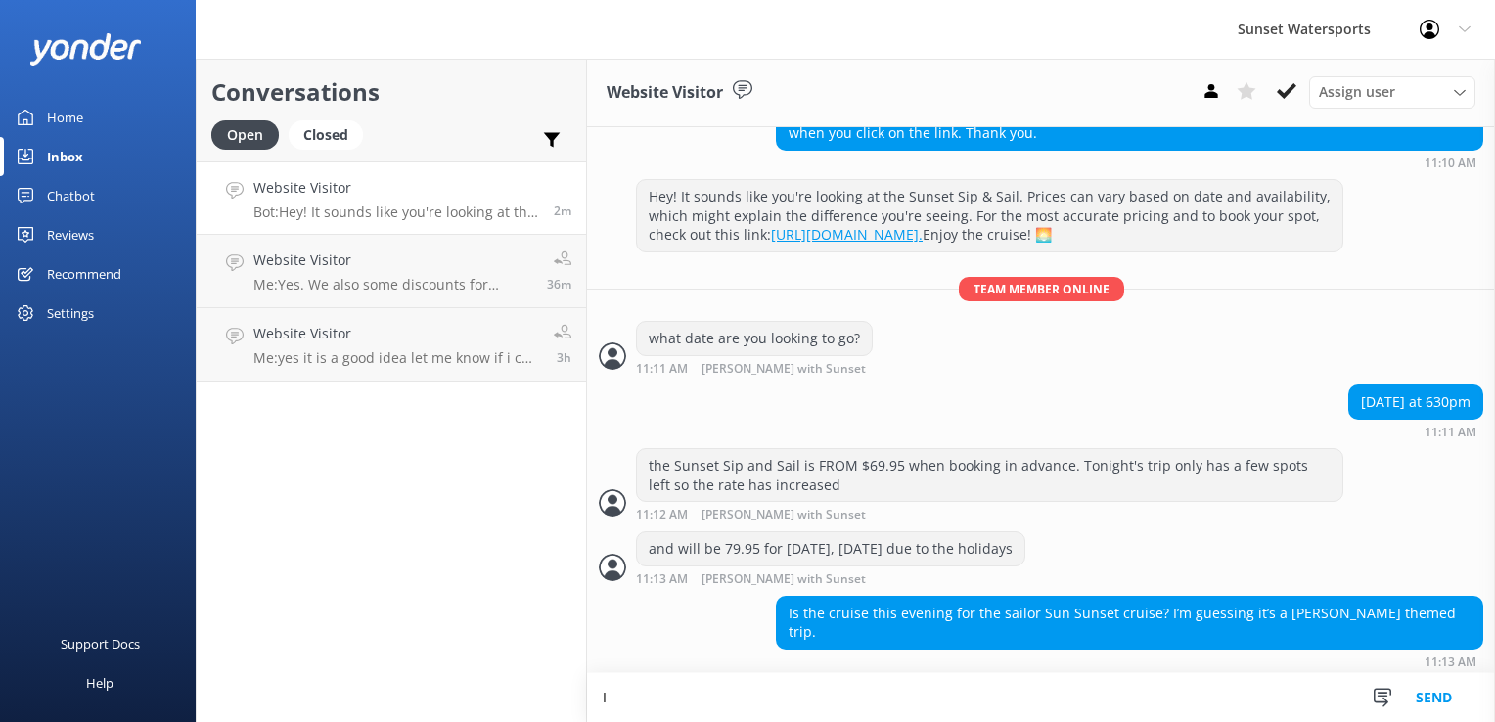
type textarea "I"
click at [704, 694] on textarea at bounding box center [1041, 698] width 908 height 48
type textarea "checkin"
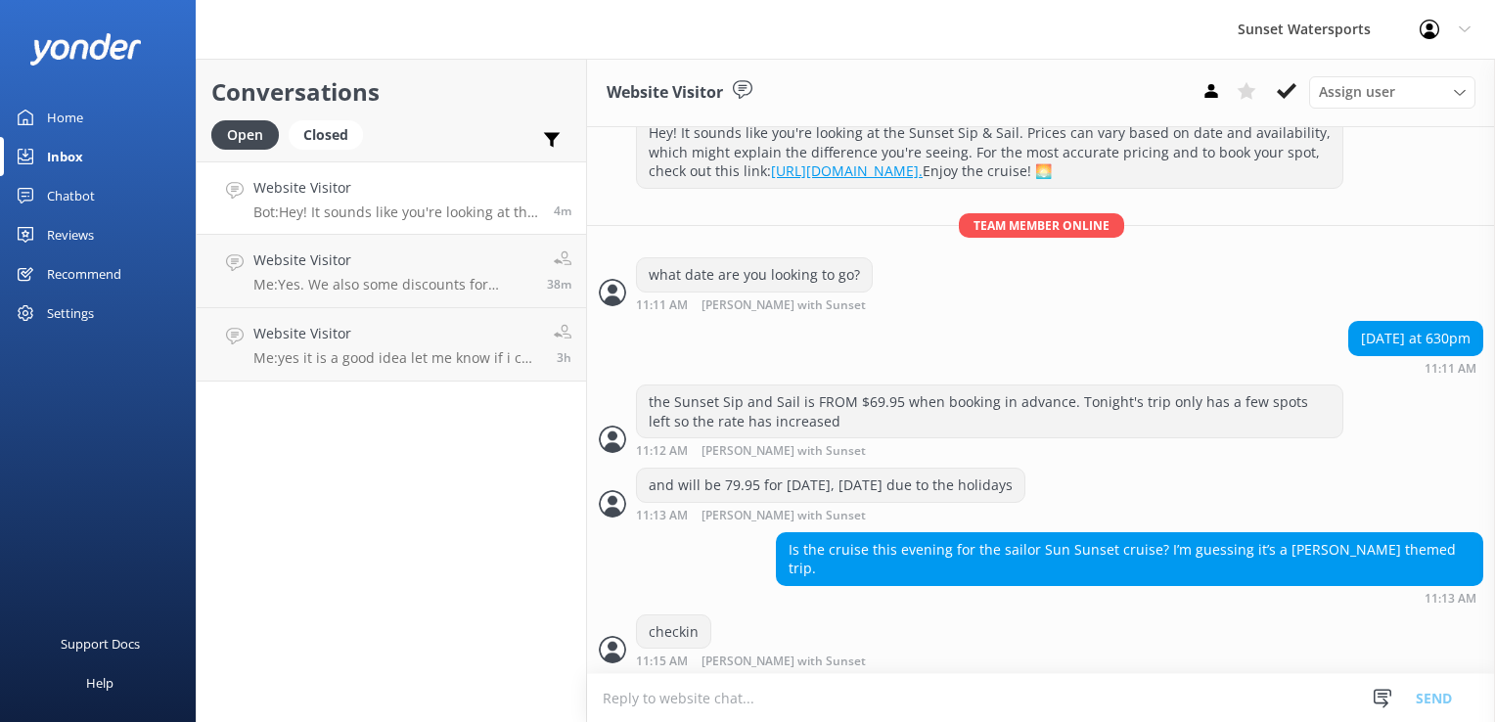
click at [663, 698] on textarea at bounding box center [1041, 698] width 908 height 48
type textarea "one sec.."
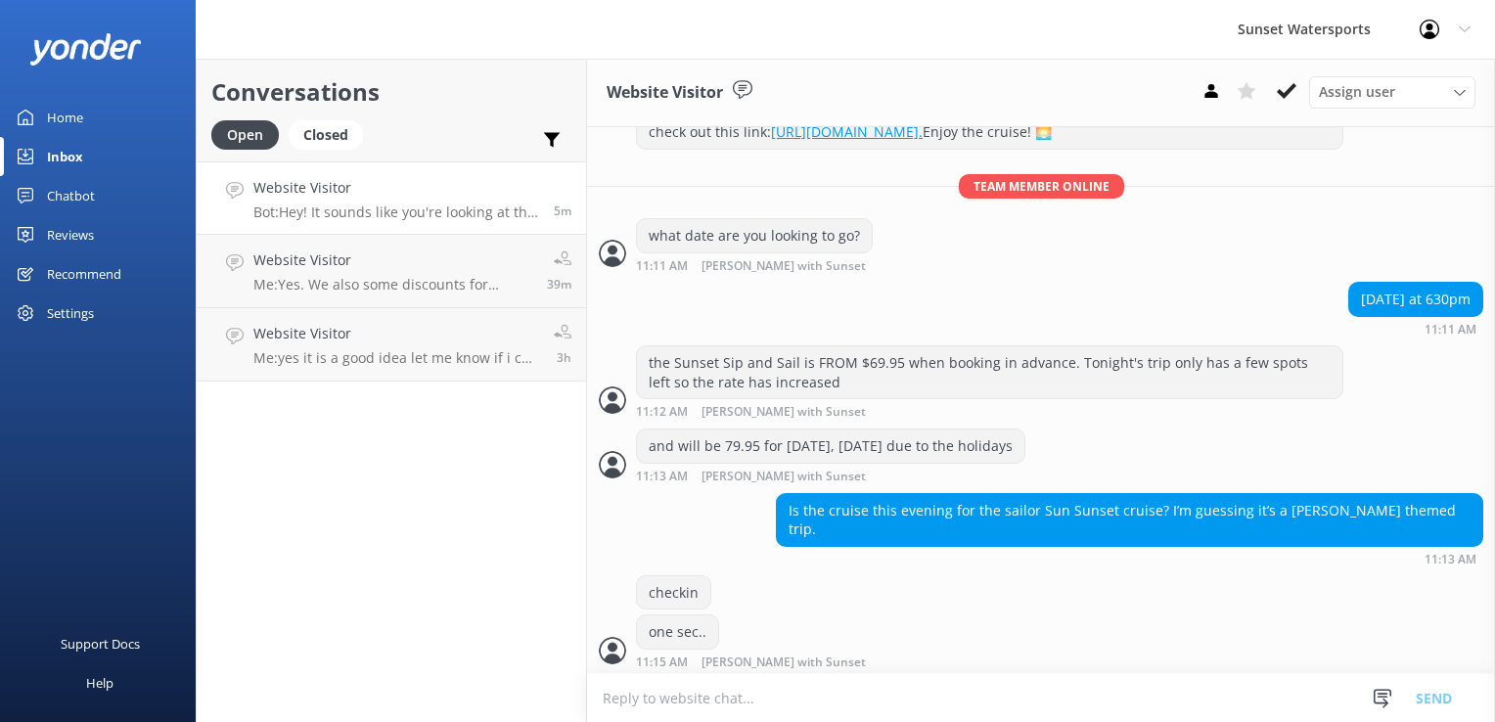
click at [876, 695] on textarea at bounding box center [1041, 698] width 908 height 48
type textarea "yes, it is a Trop-Rock themed sail this evening"
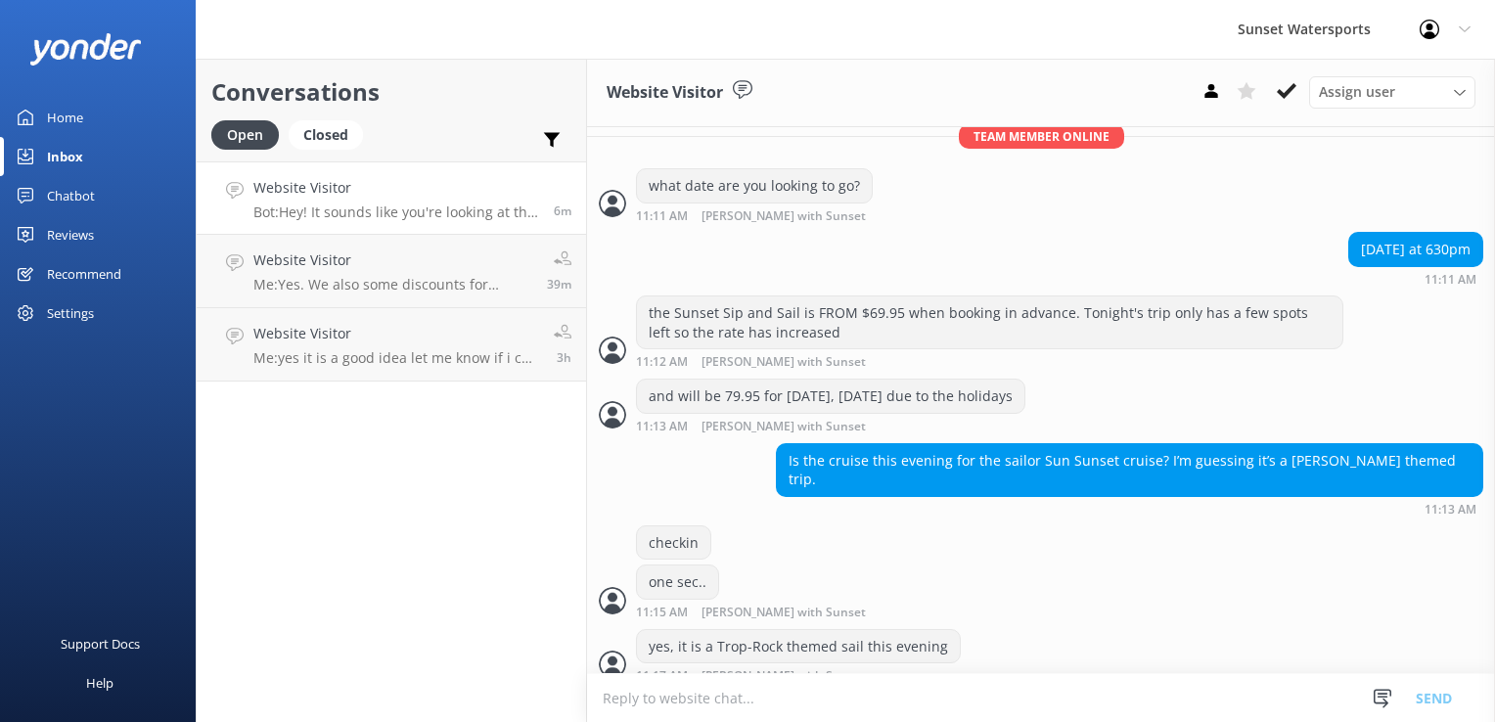
scroll to position [412, 0]
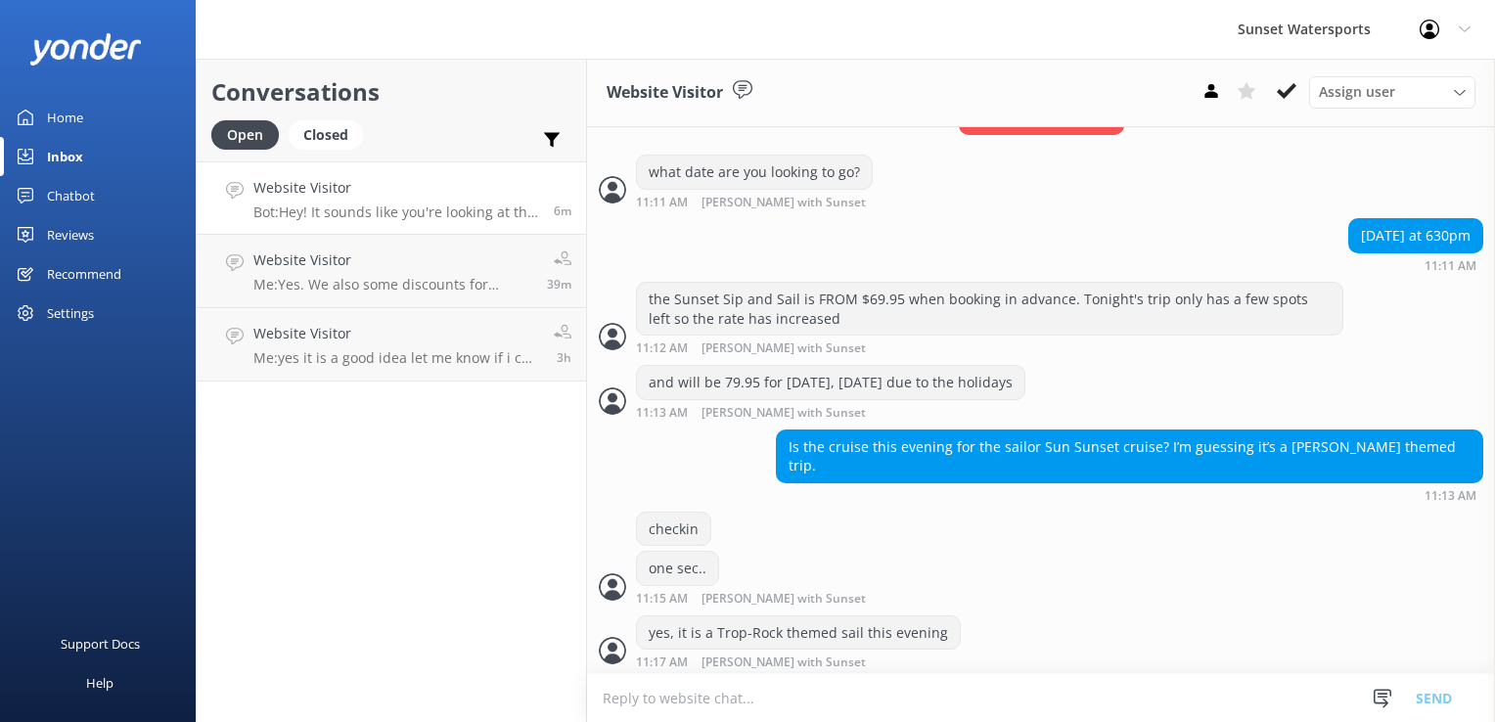
click at [767, 716] on textarea at bounding box center [1041, 698] width 908 height 48
type textarea "not 100% [PERSON_NAME], but definitely featuring his music and similar styles b…"
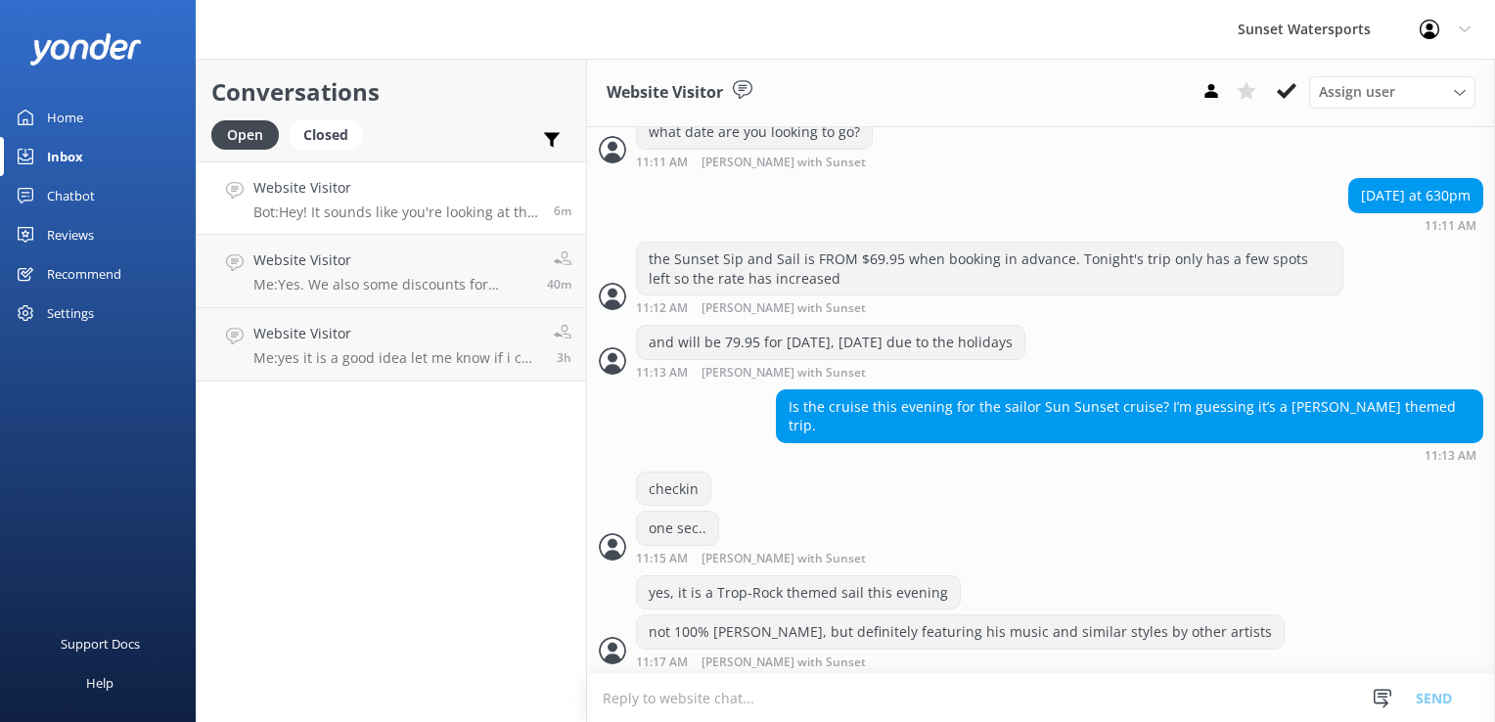
click at [720, 708] on textarea at bounding box center [1041, 698] width 908 height 48
type textarea "How many are in your party?"
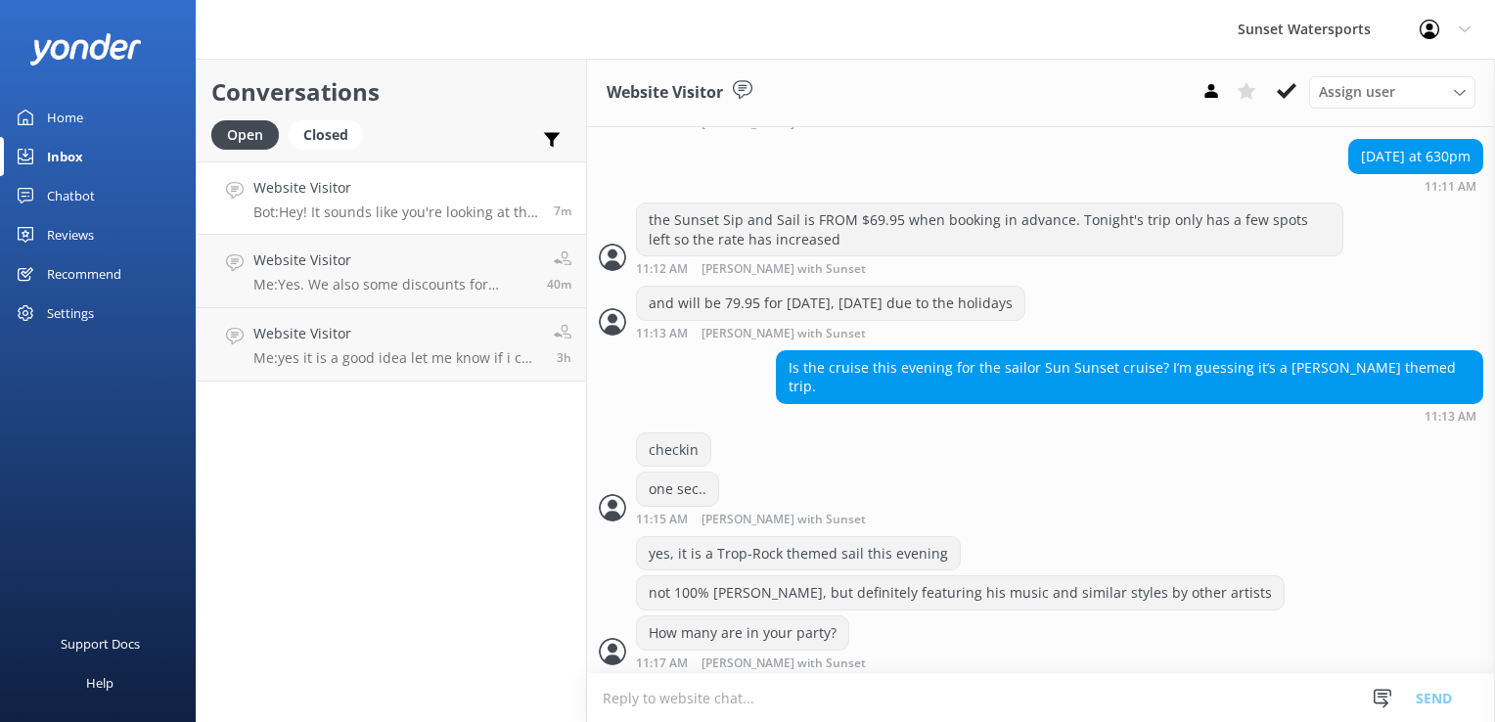
click at [672, 689] on textarea at bounding box center [1041, 698] width 908 height 48
paste textarea "[URL][DOMAIN_NAME]"
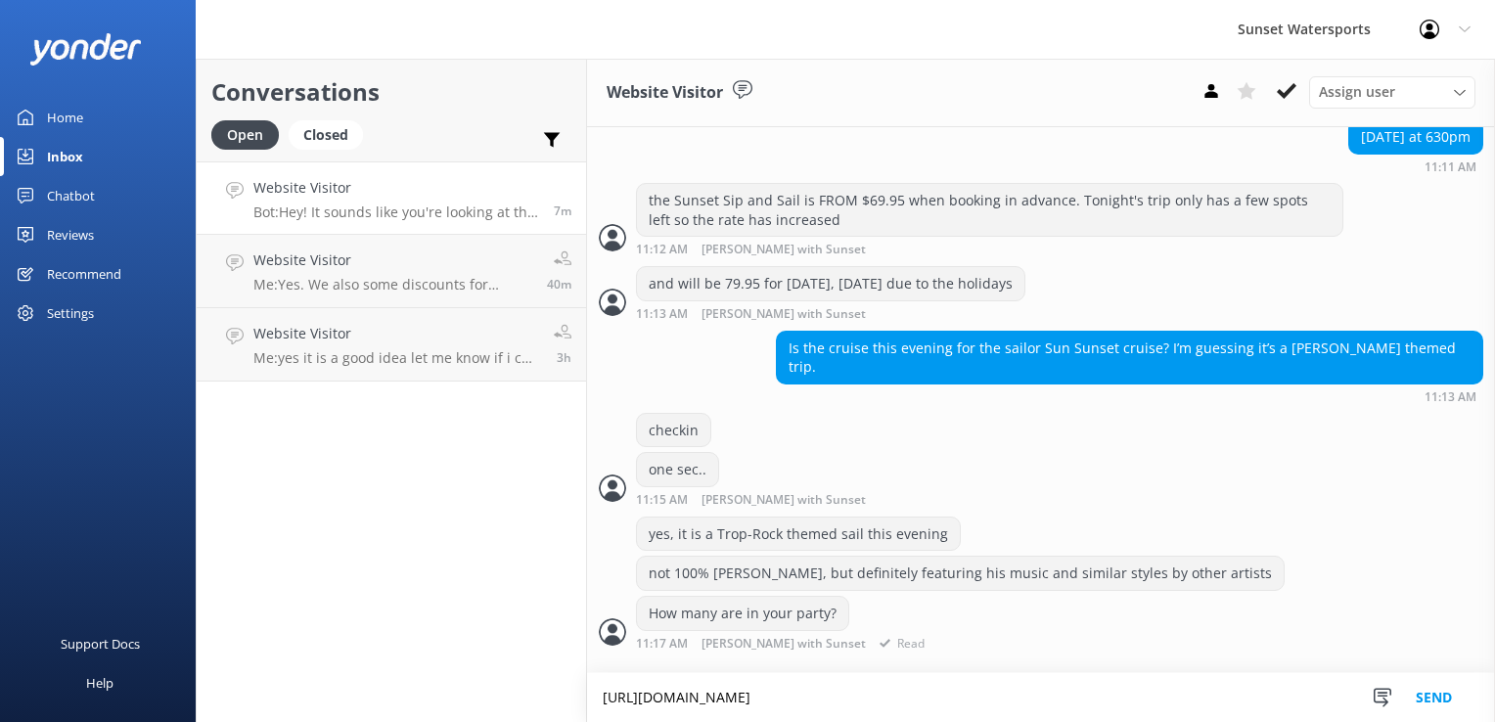
type textarea "[URL][DOMAIN_NAME]"
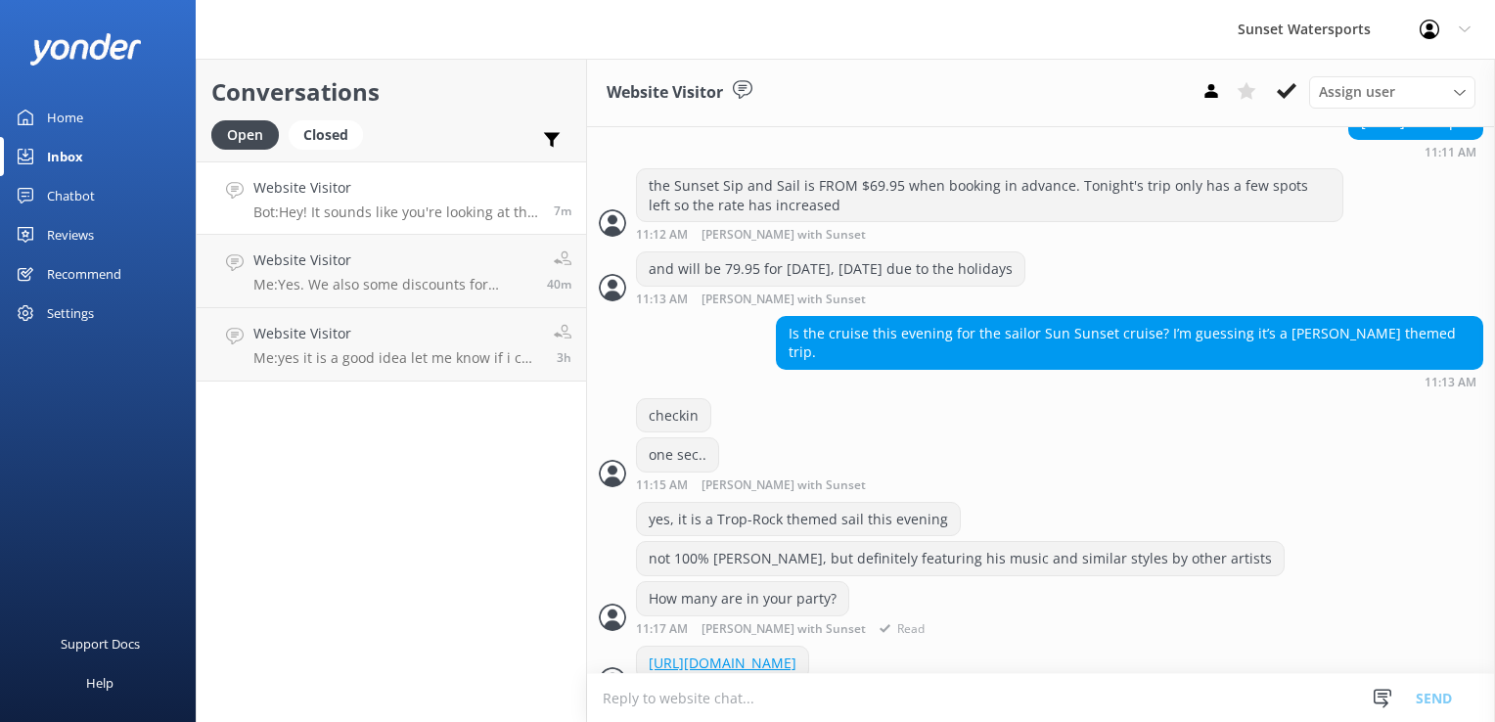
scroll to position [574, 0]
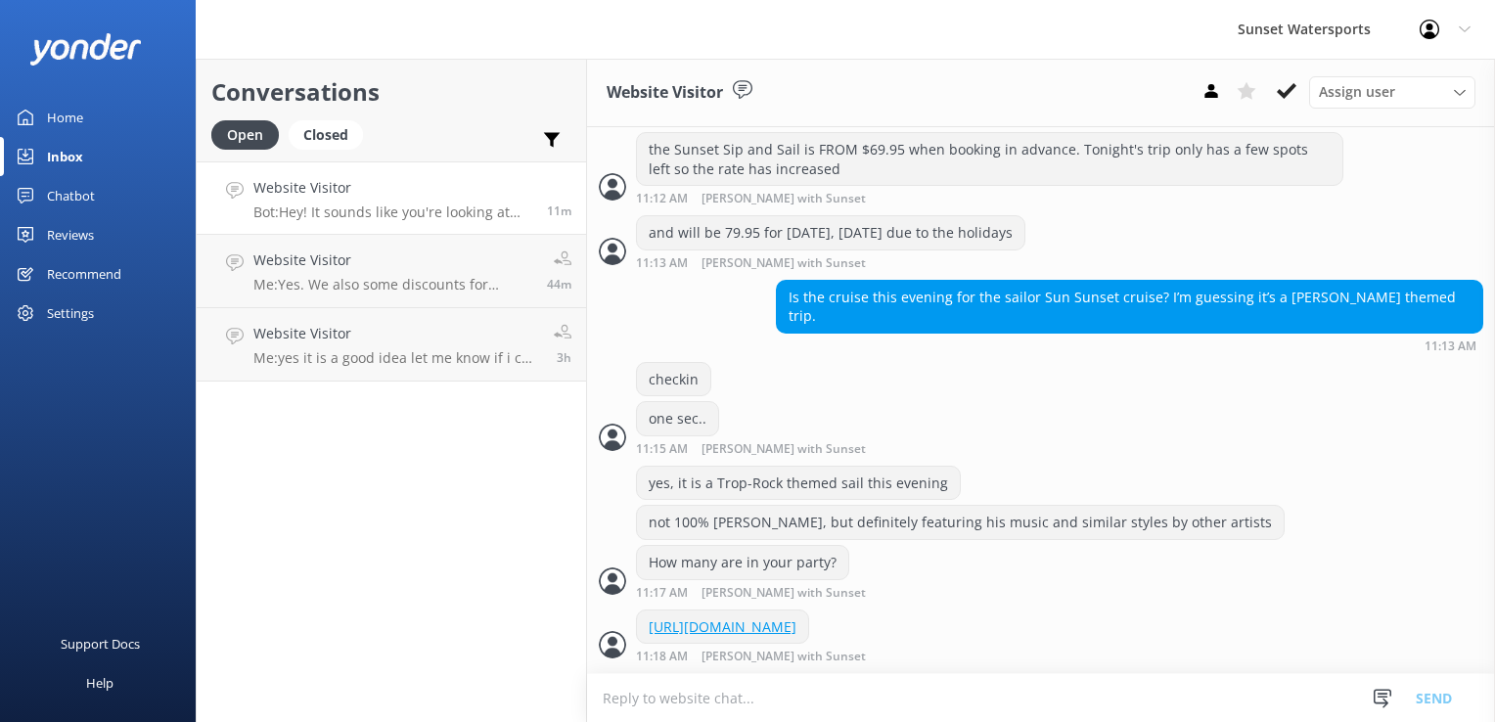
click at [417, 206] on p "Bot: Hey! It sounds like you're looking at the Sunset Sip & Sail. Prices can va…" at bounding box center [392, 213] width 279 height 18
click at [412, 609] on div "Conversations Open Closed Important Assigned to me Unassigned Website Visitor B…" at bounding box center [391, 390] width 391 height 663
click at [667, 697] on textarea at bounding box center [1041, 698] width 908 height 48
type textarea "7 spots left"
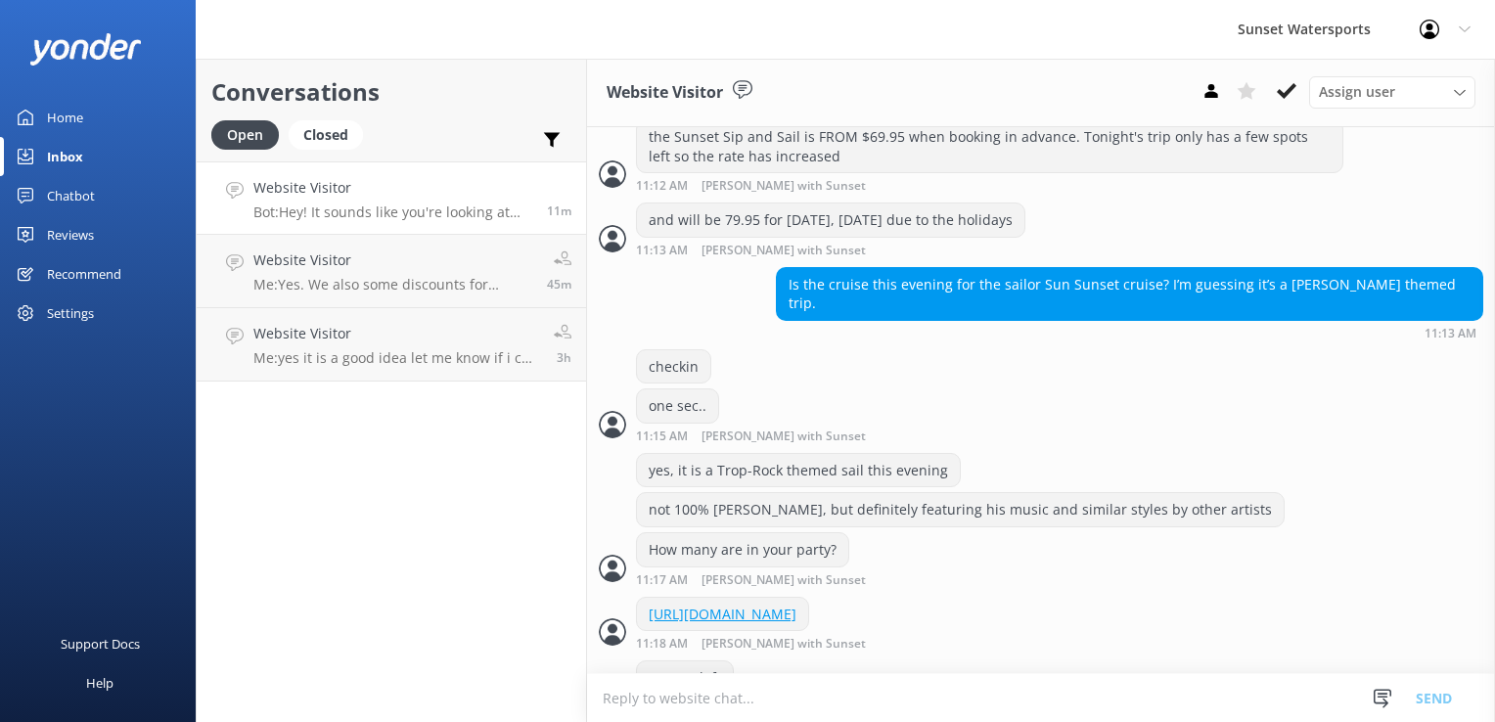
scroll to position [637, 0]
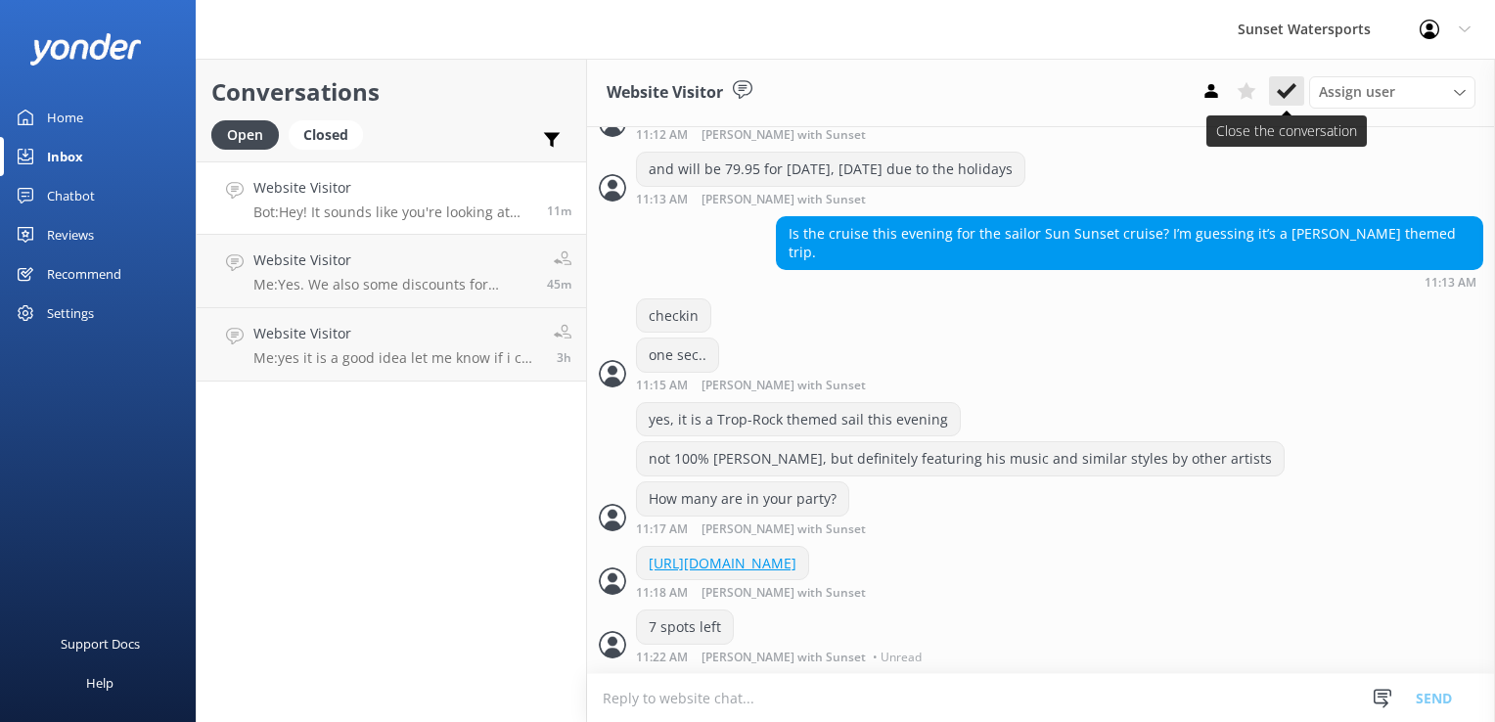
click at [1300, 95] on button at bounding box center [1286, 90] width 35 height 29
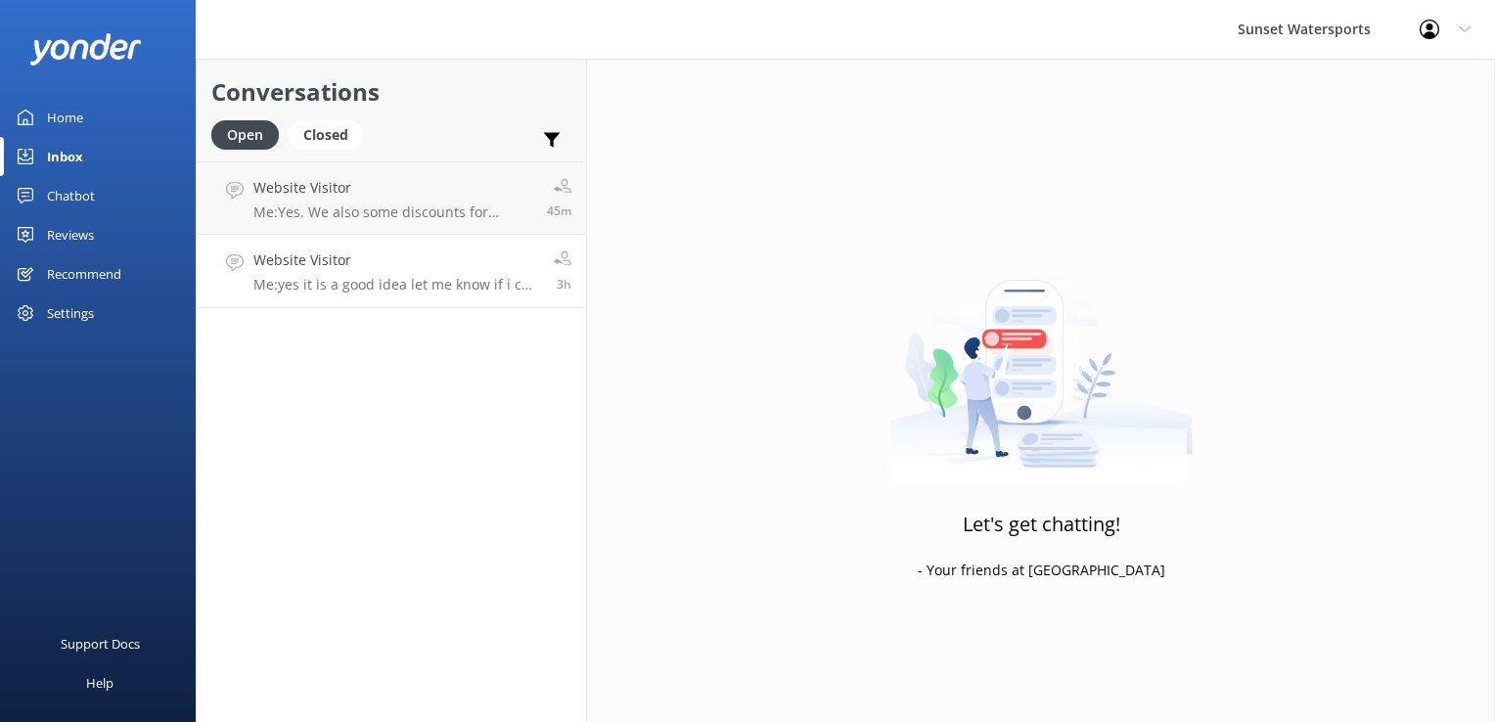
click at [380, 271] on h4 "Website Visitor" at bounding box center [396, 261] width 286 height 22
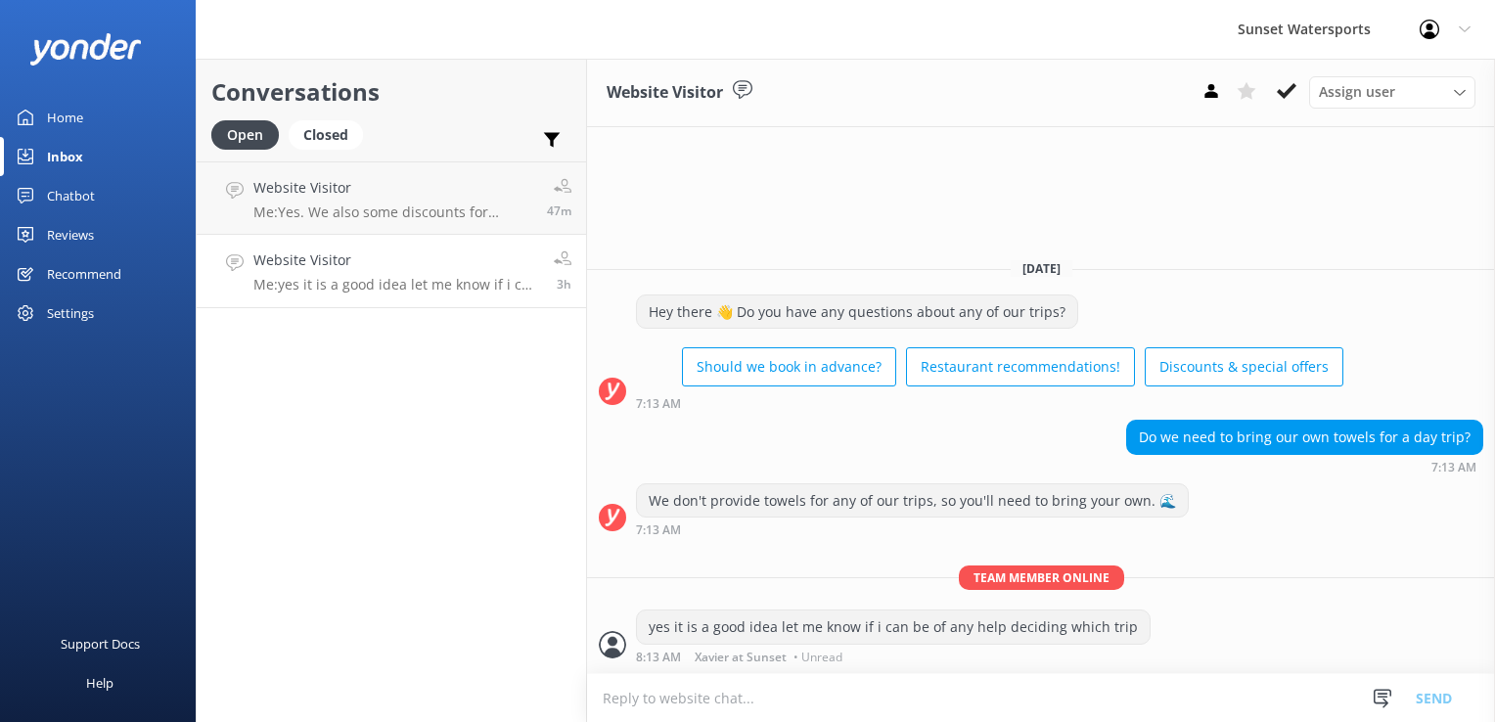
drag, startPoint x: 484, startPoint y: 484, endPoint x: 491, endPoint y: 389, distance: 95.2
click at [484, 484] on div "Conversations Open Closed Important Assigned to me Unassigned Website Visitor M…" at bounding box center [391, 390] width 391 height 663
click at [344, 495] on div "Conversations Open Closed Important Assigned to me Unassigned Website Visitor M…" at bounding box center [391, 390] width 391 height 663
click at [306, 219] on p "Bot: We offer early-bird discounts on all of our morning trips! Plus, when you …" at bounding box center [396, 213] width 286 height 18
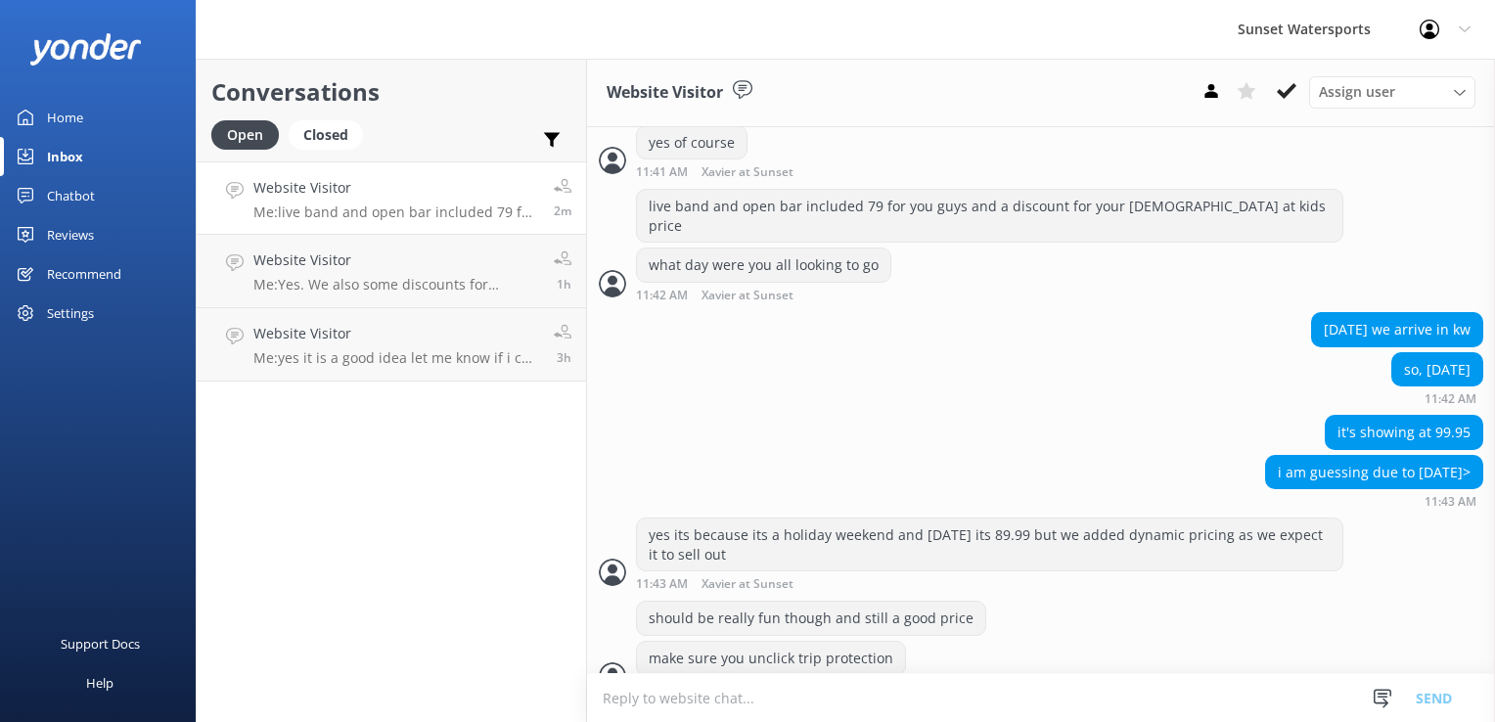
scroll to position [1412, 0]
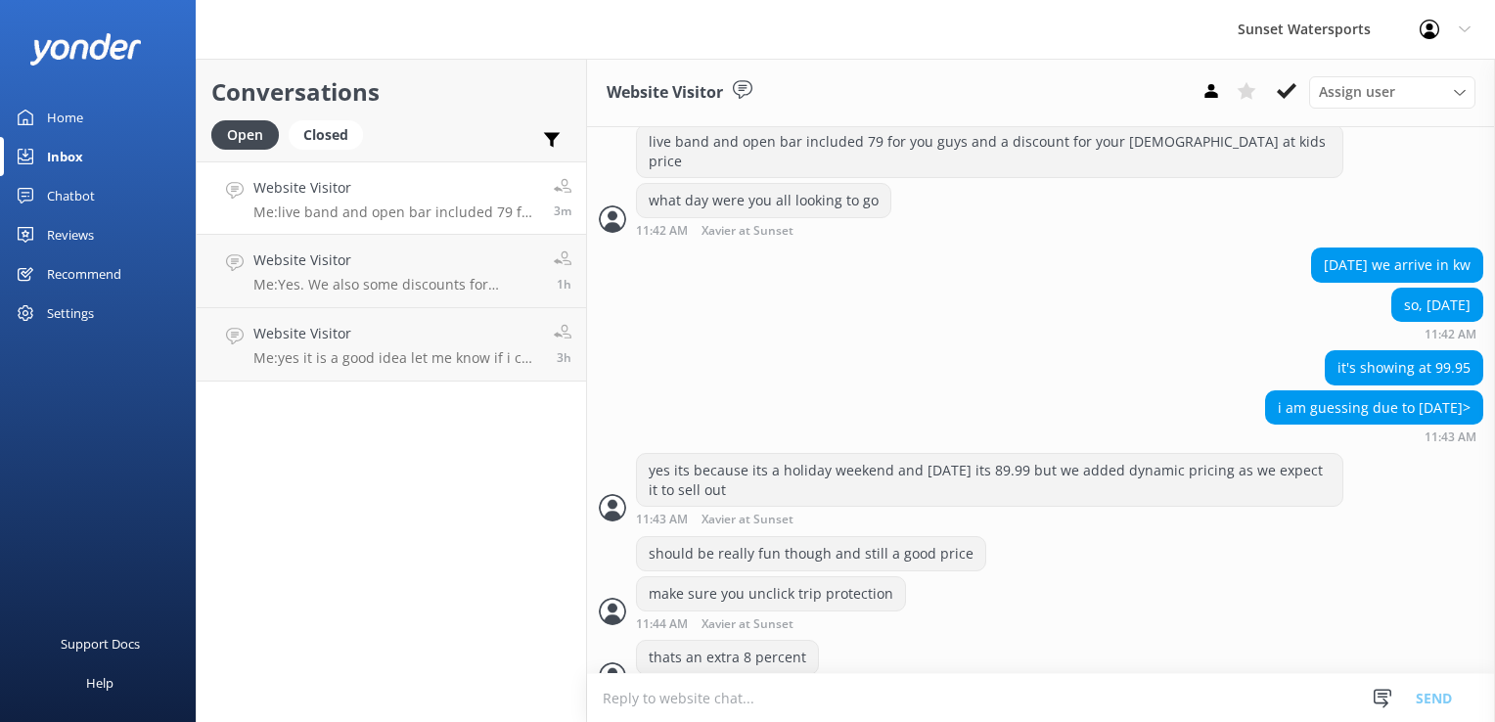
click at [330, 213] on p "Me: live band and open bar included 79 for you guys and a discount for your [DE…" at bounding box center [396, 213] width 286 height 18
click at [335, 288] on p "Me: Yes. We also some discounts for September. When will you be in [GEOGRAPHIC_…" at bounding box center [396, 285] width 286 height 18
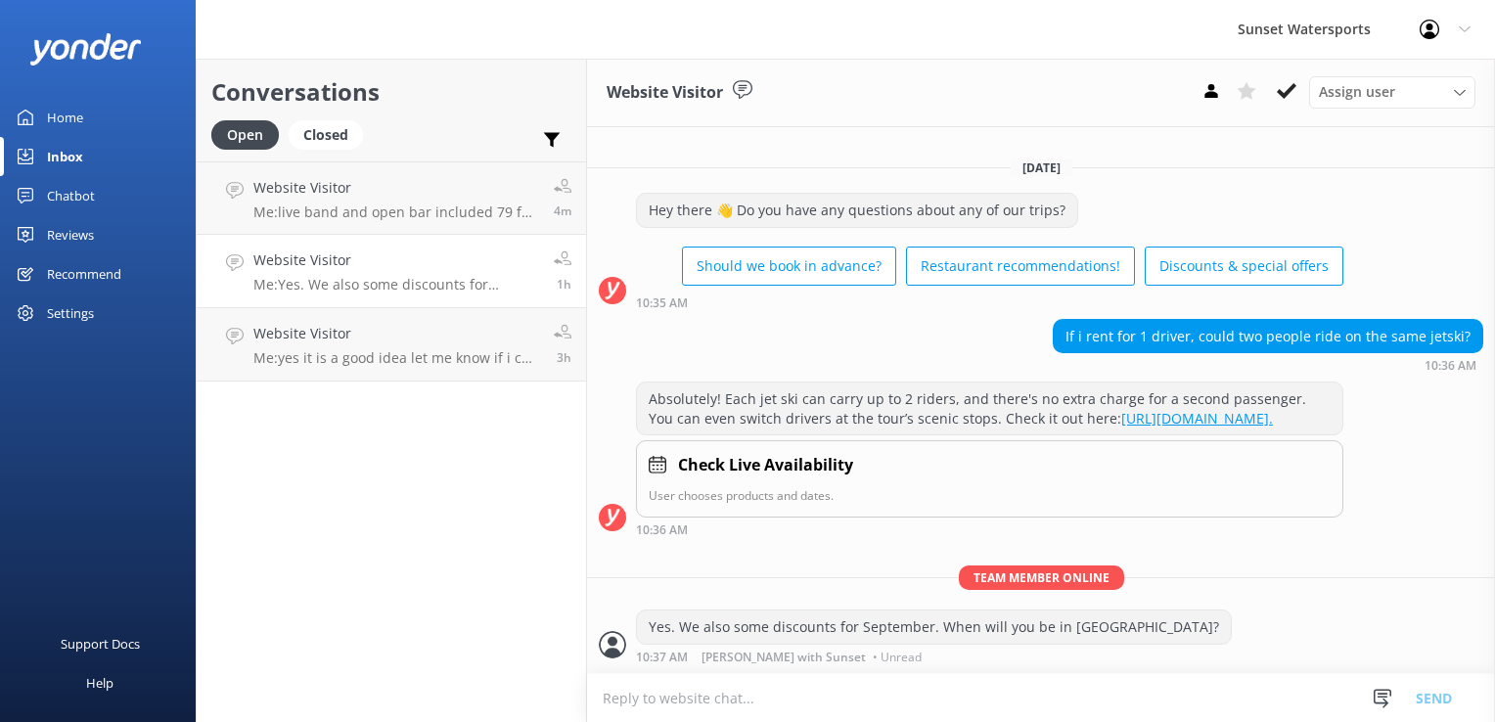
scroll to position [1, 0]
click at [434, 287] on p "Me: Yes. We also some discounts for September. When will you be in [GEOGRAPHIC_…" at bounding box center [396, 285] width 286 height 18
click at [491, 463] on div "Conversations Open Closed Important Assigned to me Unassigned Website Visitor M…" at bounding box center [391, 390] width 391 height 663
click at [477, 354] on p "Me: yes it is a good idea let me know if i can be of any help deciding which tr…" at bounding box center [396, 358] width 286 height 18
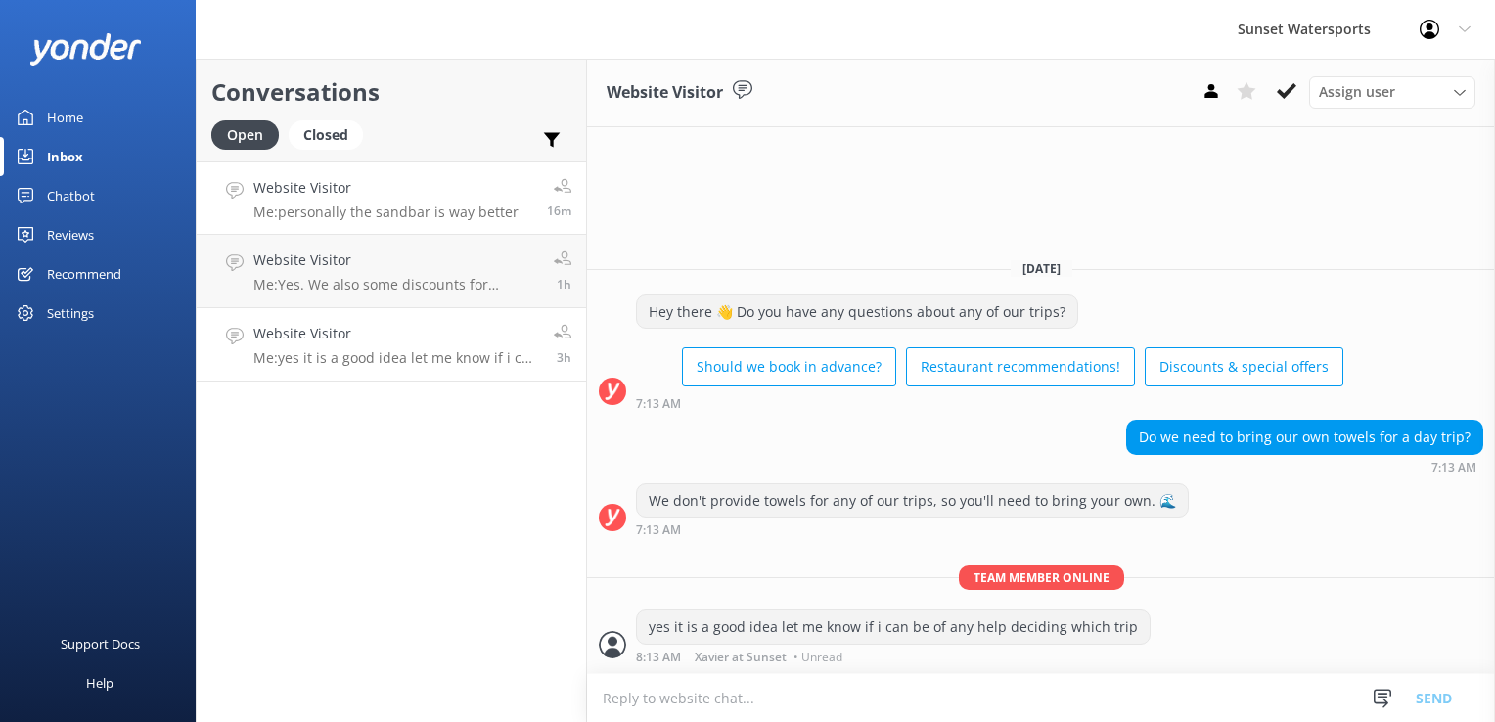
click at [375, 207] on p "Me: personally the sandbar is way better" at bounding box center [385, 213] width 265 height 18
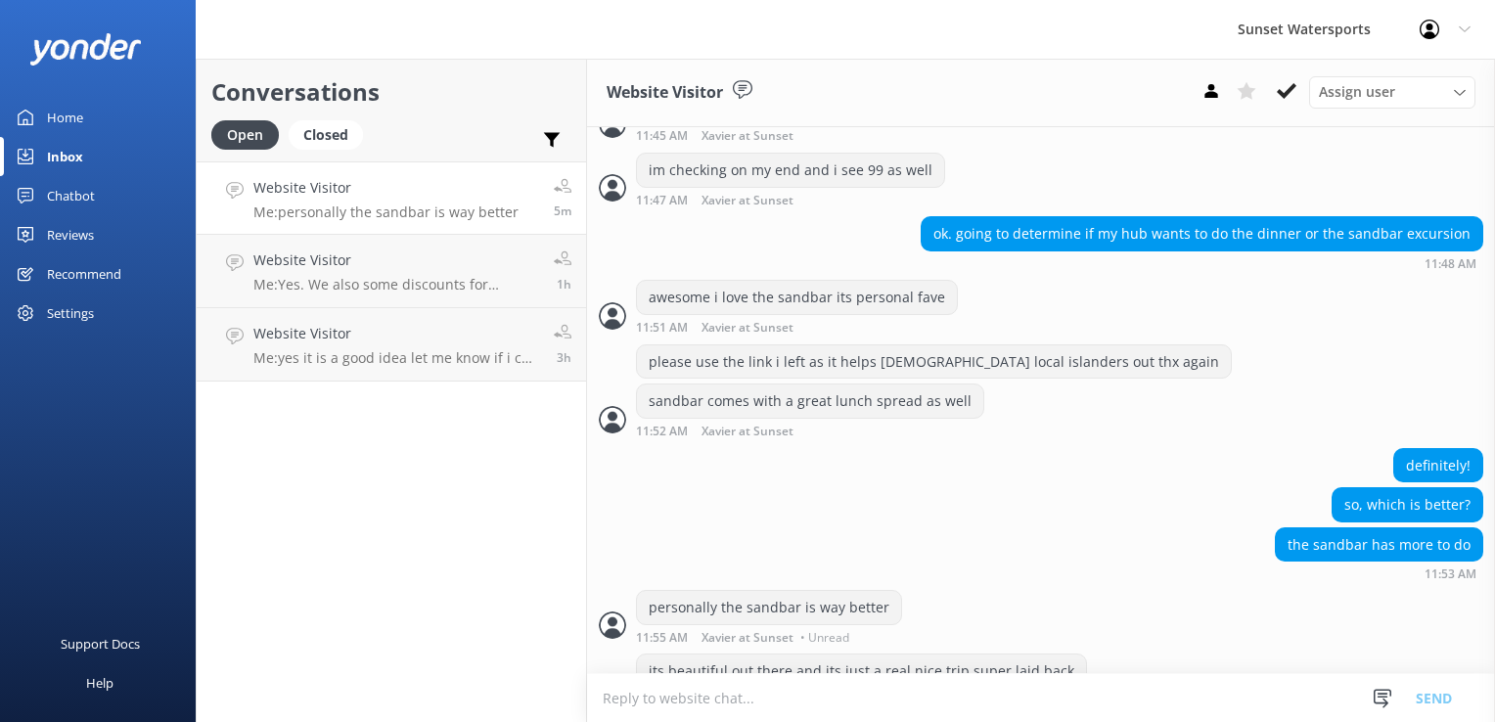
scroll to position [1973, 0]
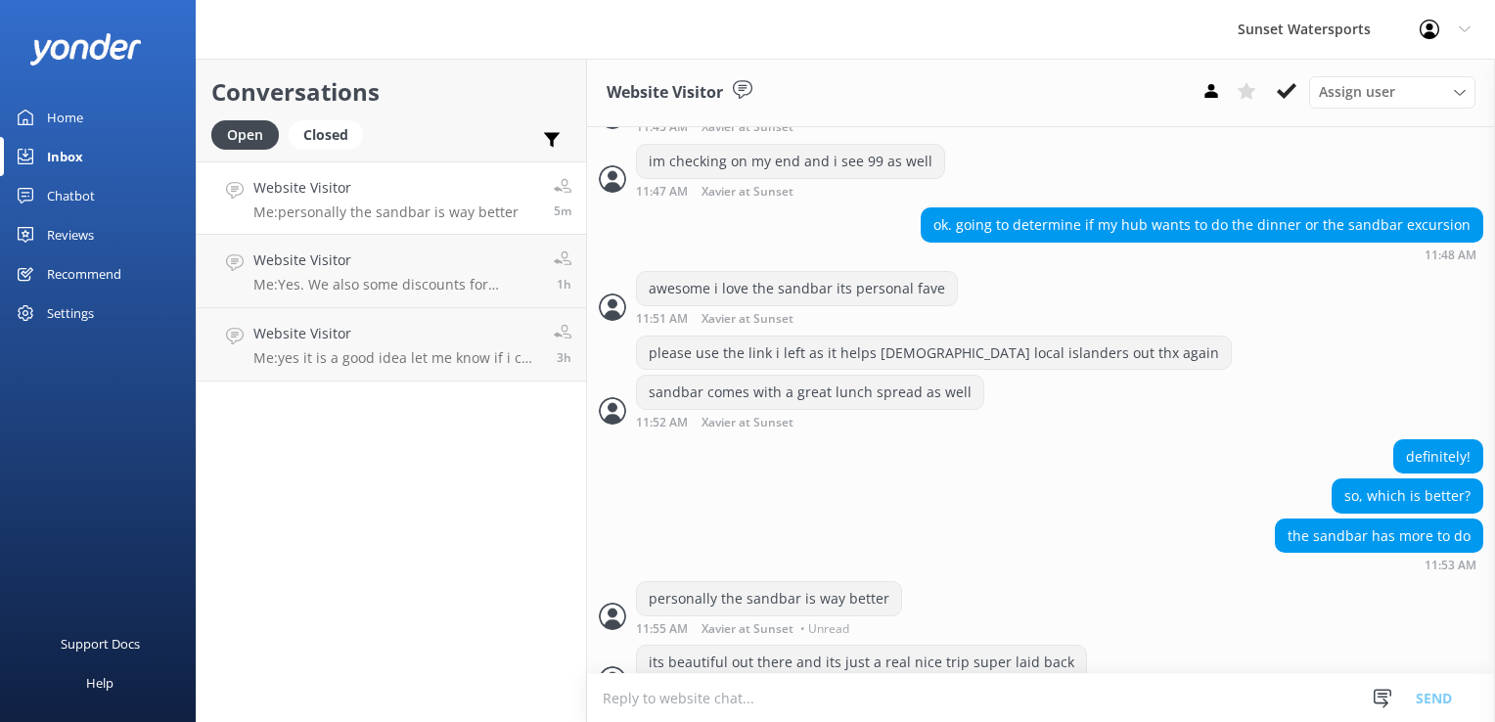
click at [452, 204] on p "Me: personally the sandbar is way better" at bounding box center [385, 213] width 265 height 18
click at [427, 537] on div "Conversations Open Closed Important Assigned to me Unassigned Website Visitor M…" at bounding box center [391, 390] width 391 height 663
click at [425, 354] on p "Me: yes it is a good idea let me know if i can be of any help deciding which tr…" at bounding box center [396, 358] width 286 height 18
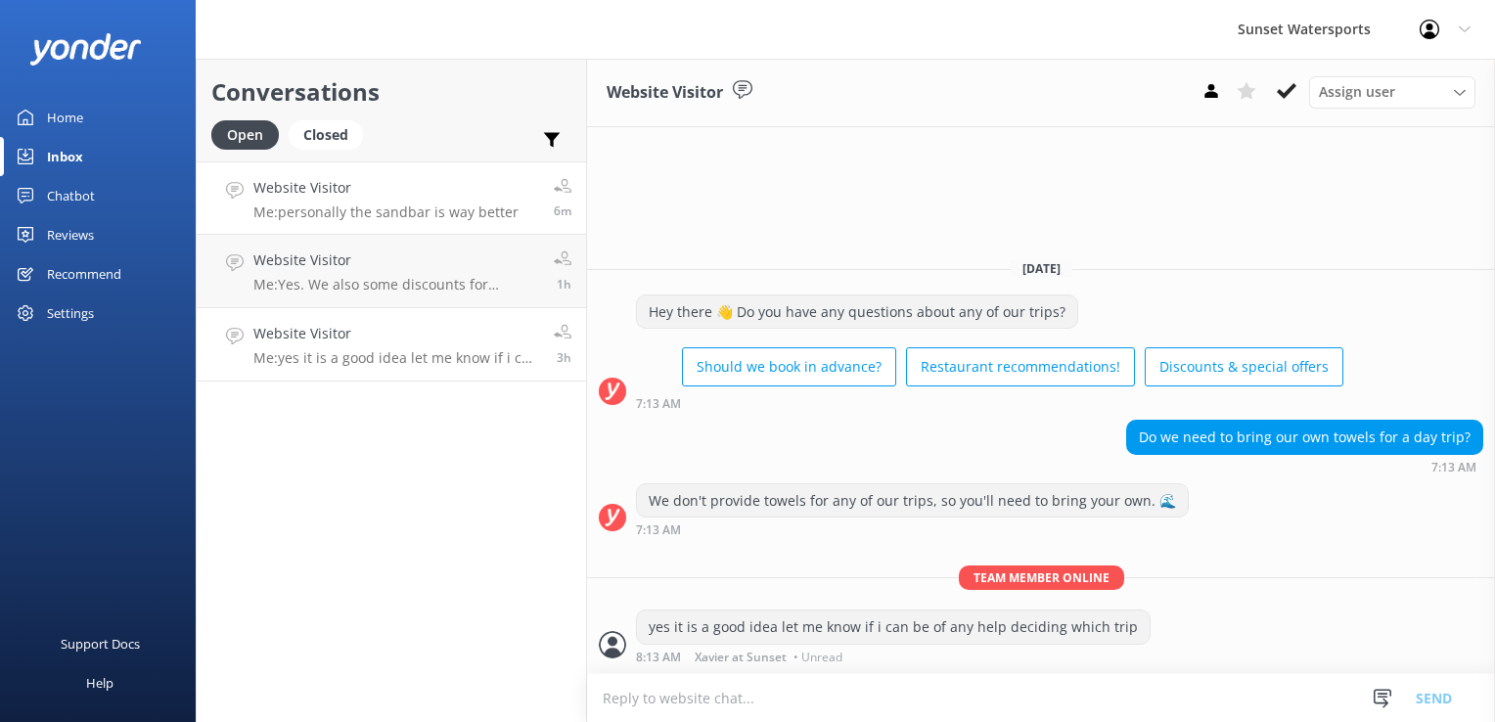
click at [477, 217] on p "Me: personally the sandbar is way better" at bounding box center [385, 213] width 265 height 18
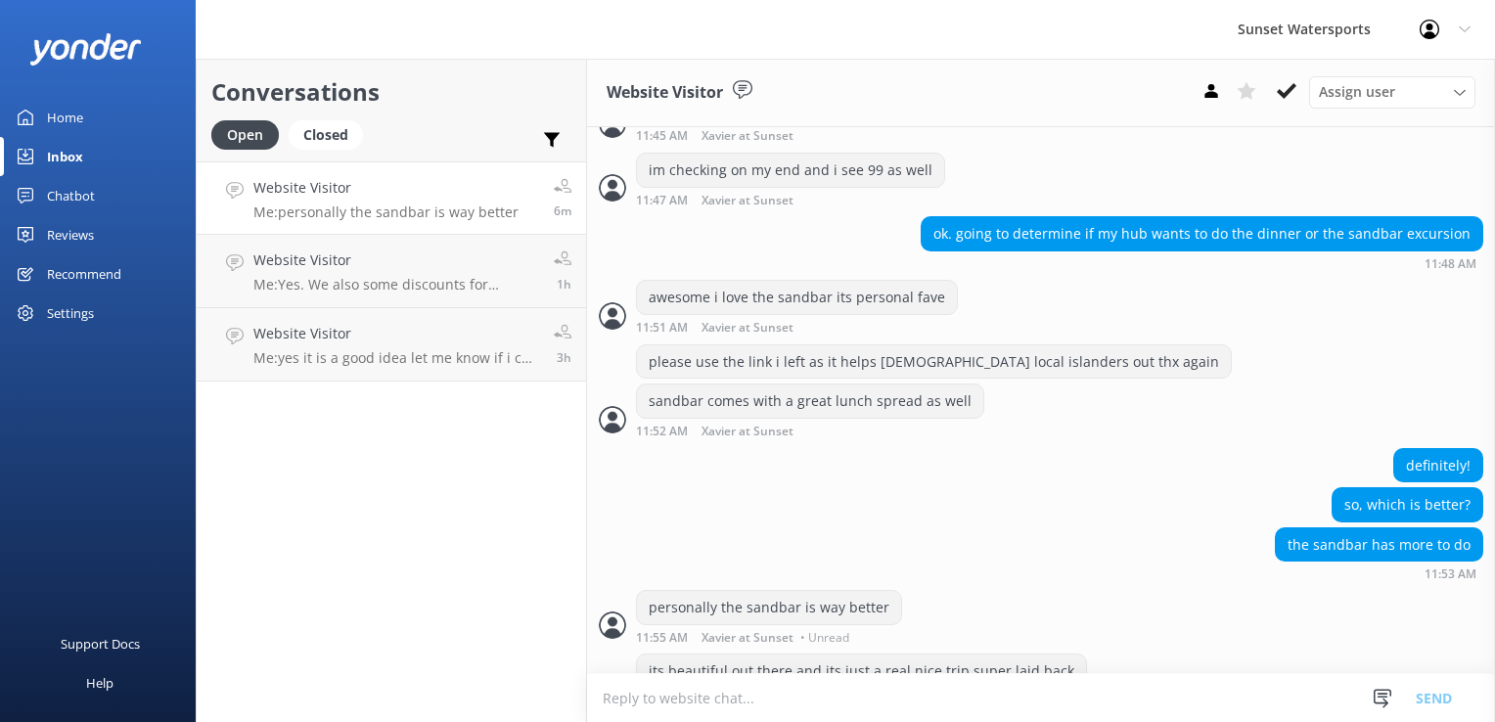
scroll to position [1973, 0]
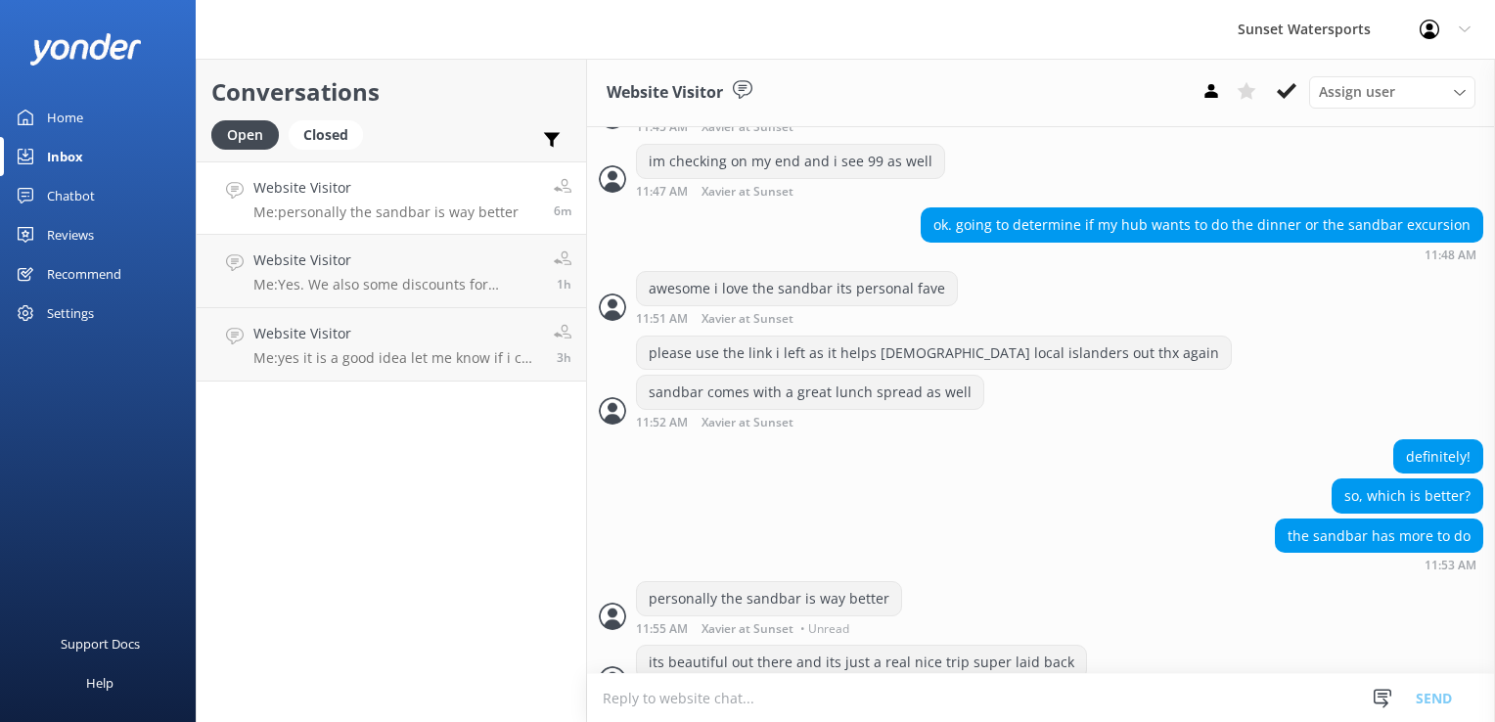
click at [471, 566] on div "Conversations Open Closed Important Assigned to me Unassigned Website Visitor M…" at bounding box center [391, 390] width 391 height 663
